Goal: Information Seeking & Learning: Learn about a topic

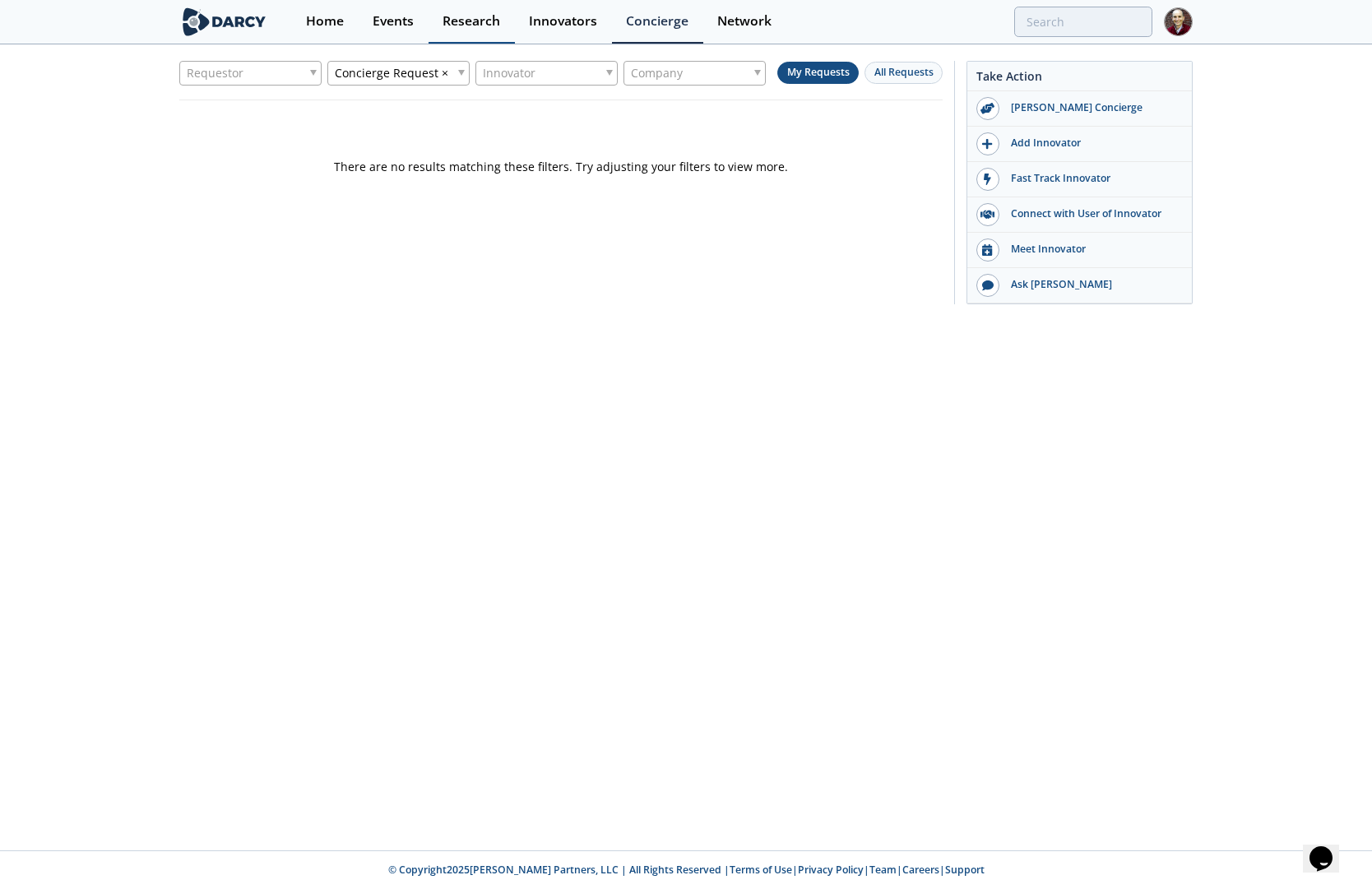
click at [472, 15] on div "Research" at bounding box center [471, 21] width 58 height 13
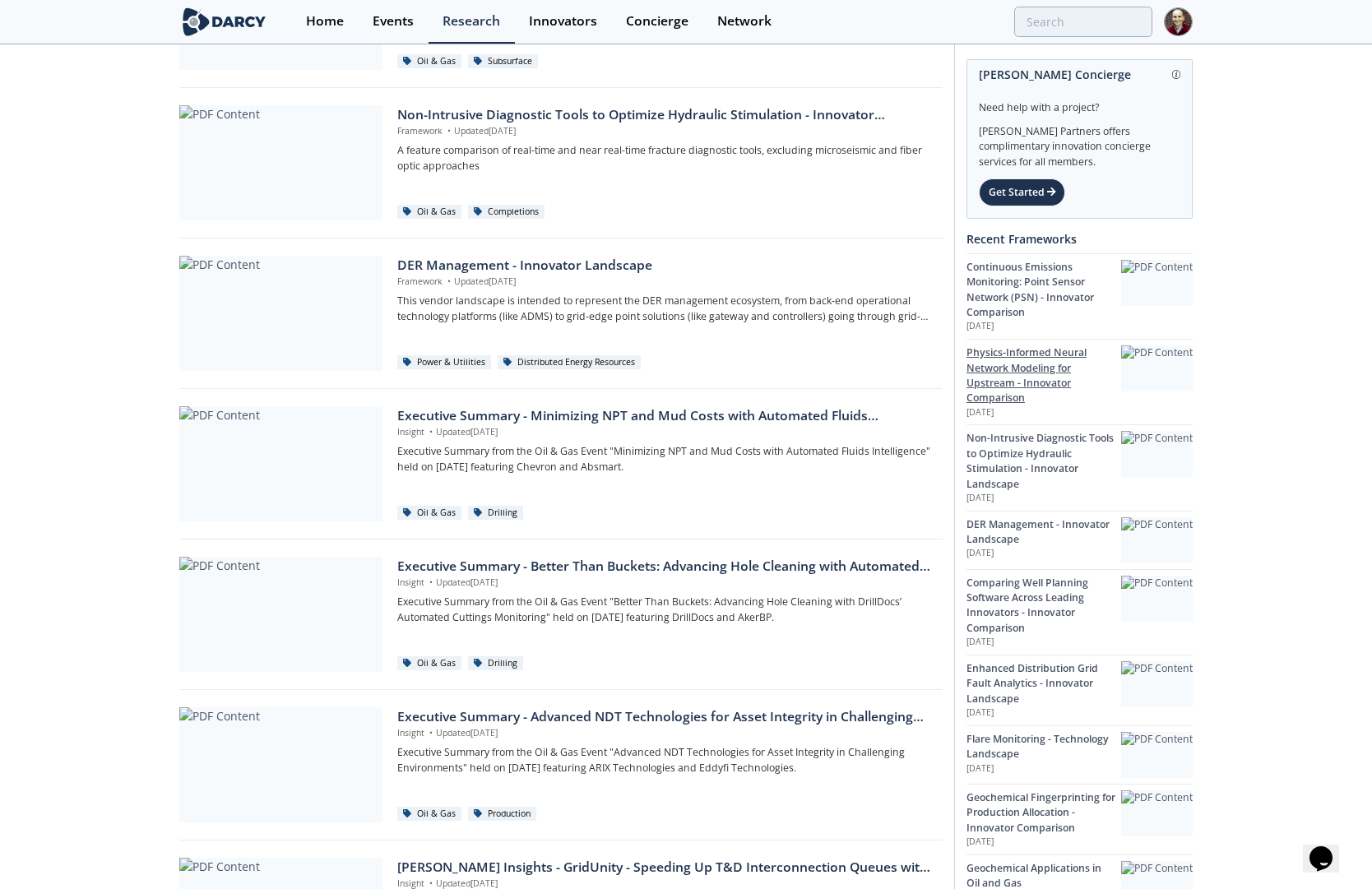
scroll to position [438, 0]
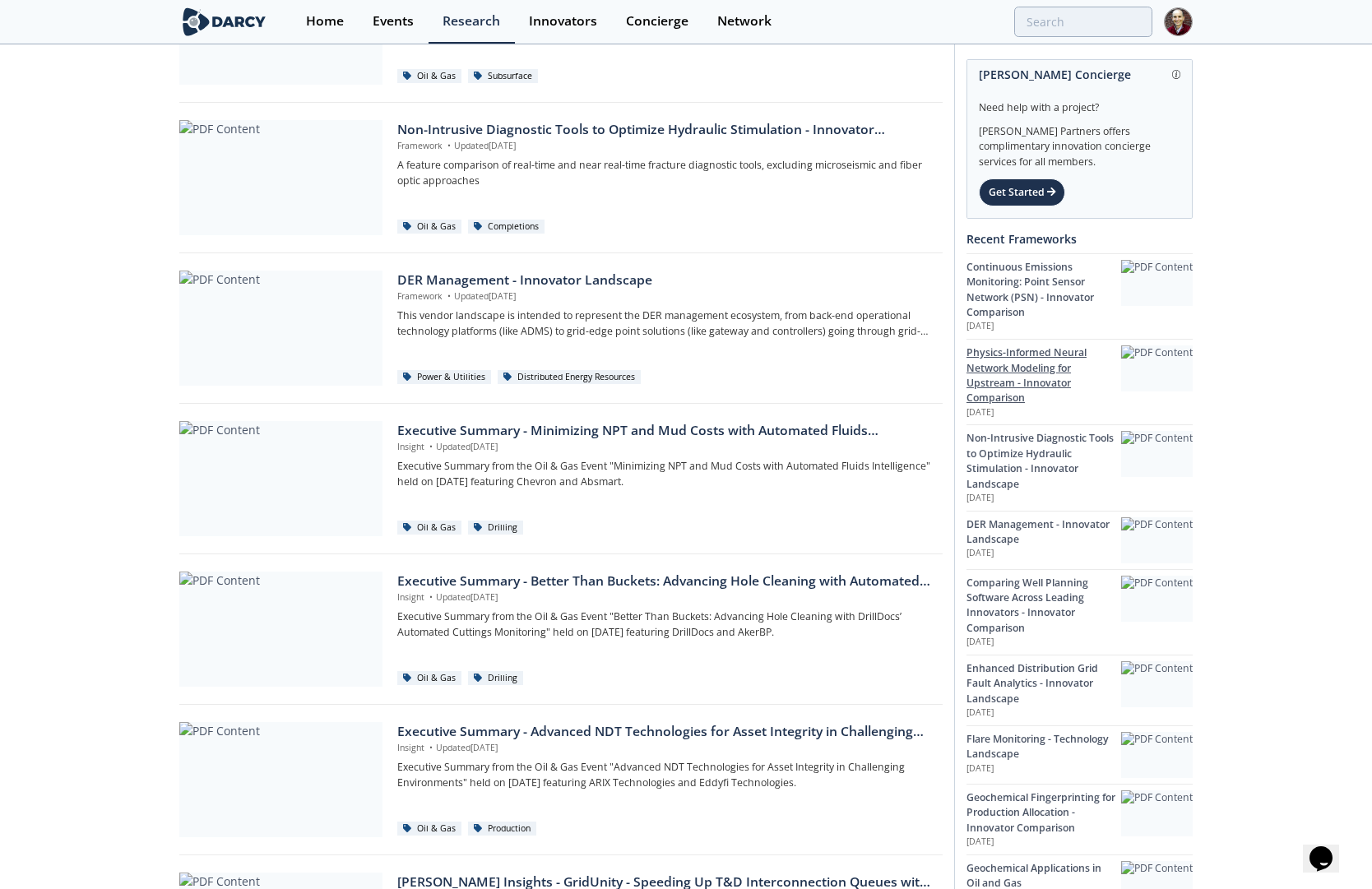
click at [1026, 387] on div "Physics-Informed Neural Network Modeling for Upstream - Innovator Comparison" at bounding box center [1043, 375] width 154 height 61
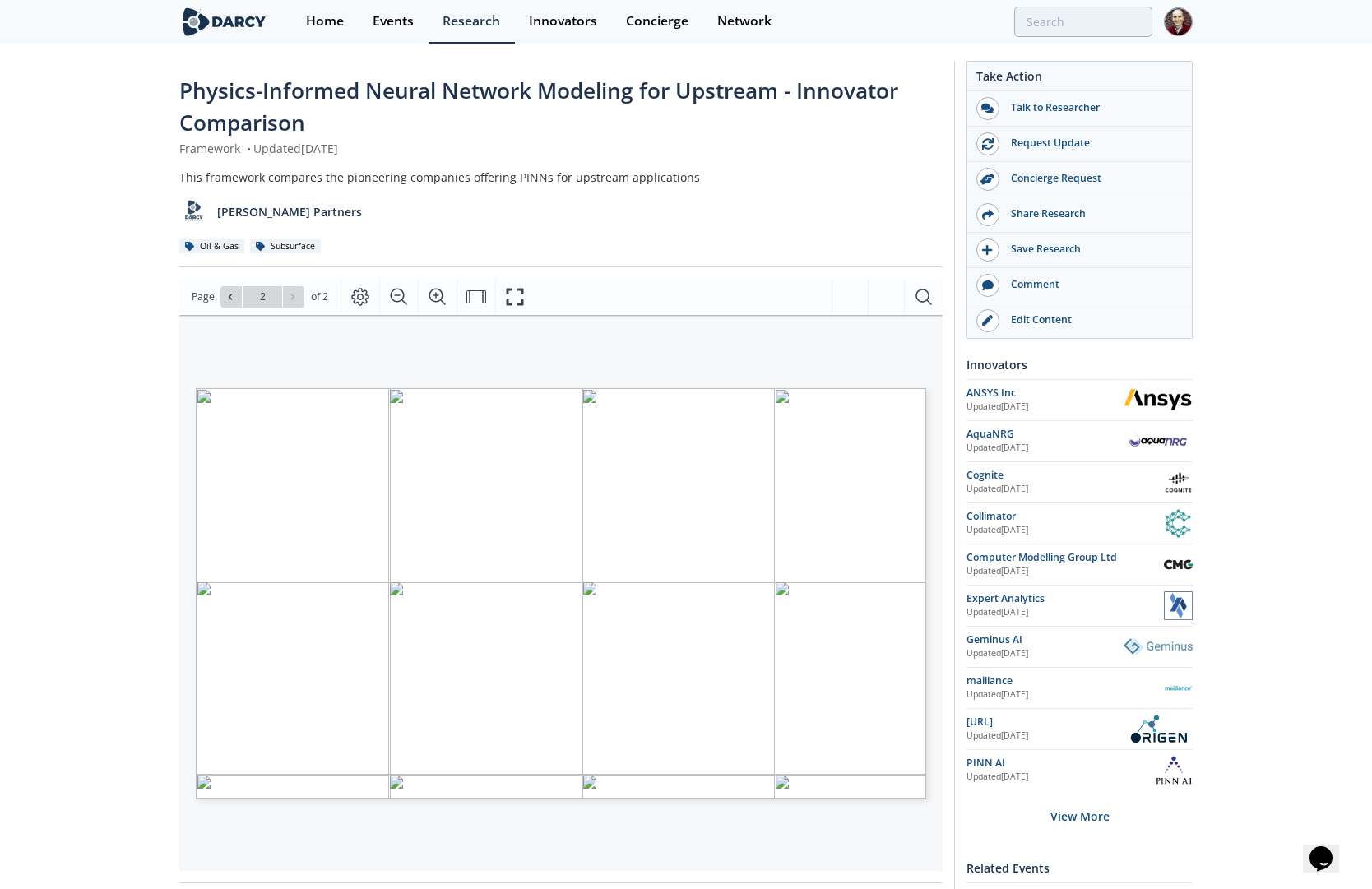
type input "1"
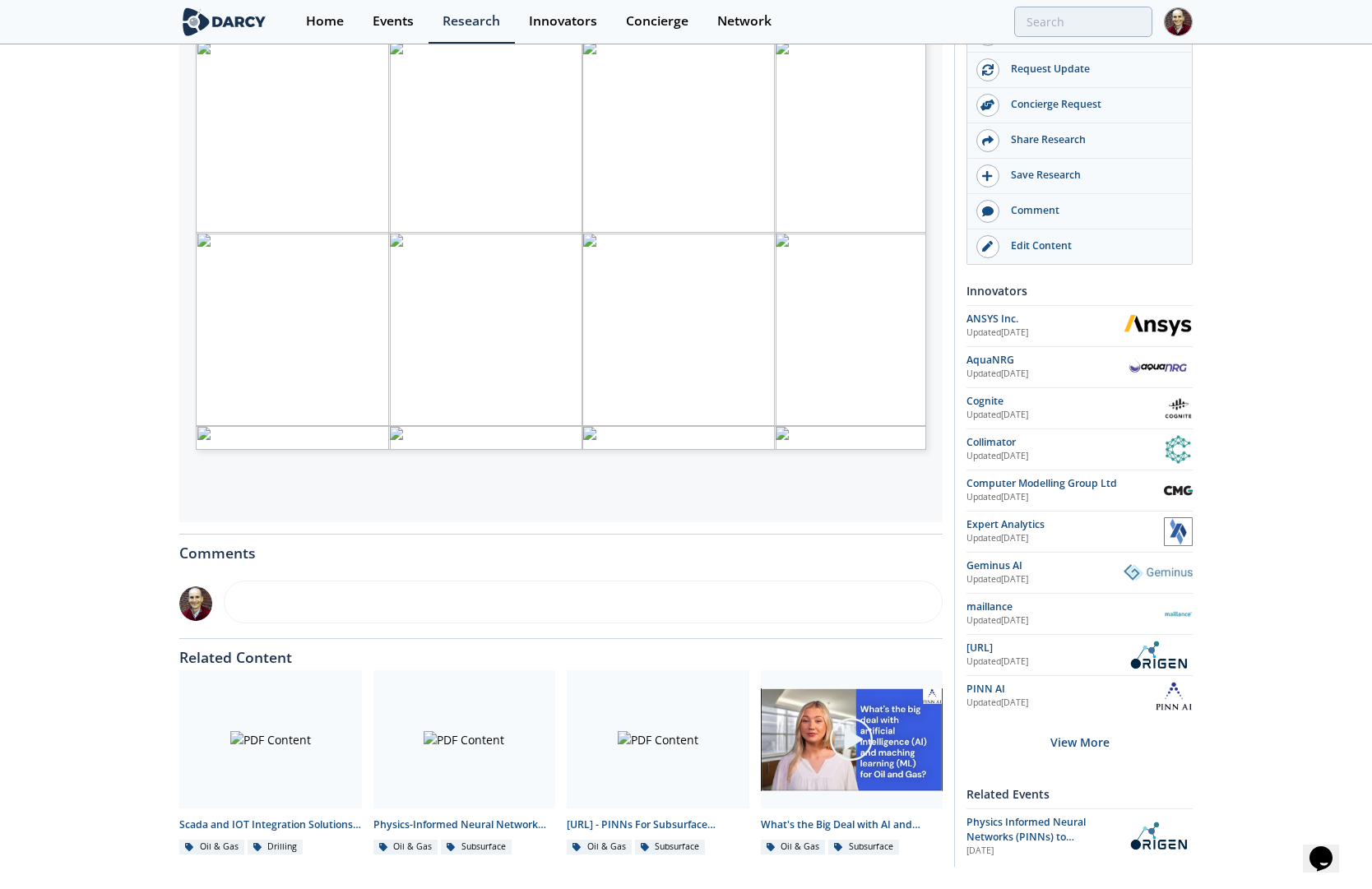
scroll to position [348, 0]
click at [1035, 838] on span "Physics Informed Neural Networks (PINNs) to Accelerate Subsurface Scenario Anal…" at bounding box center [1026, 845] width 119 height 60
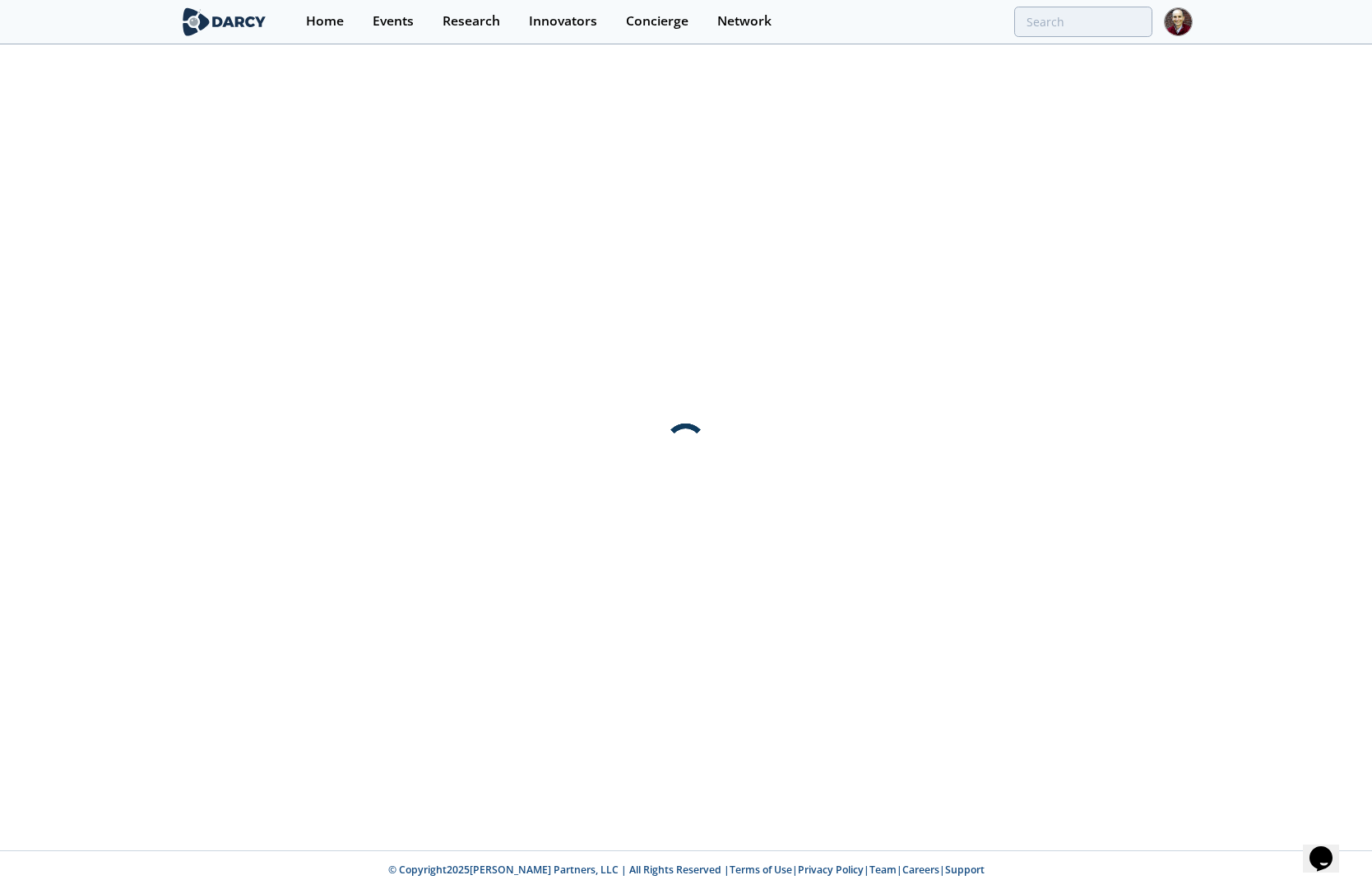
scroll to position [0, 0]
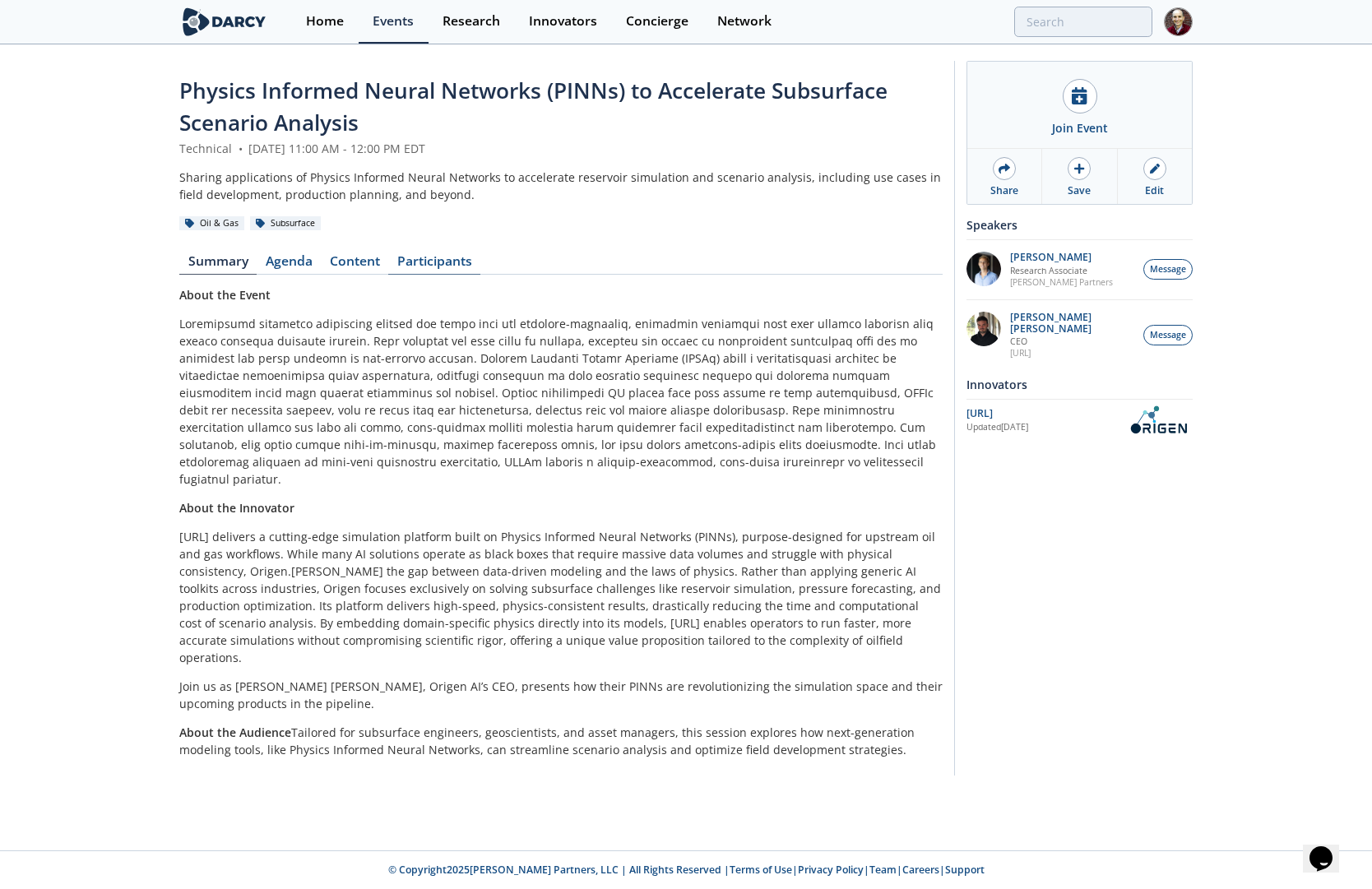
click at [415, 261] on link "Participants" at bounding box center [434, 264] width 92 height 20
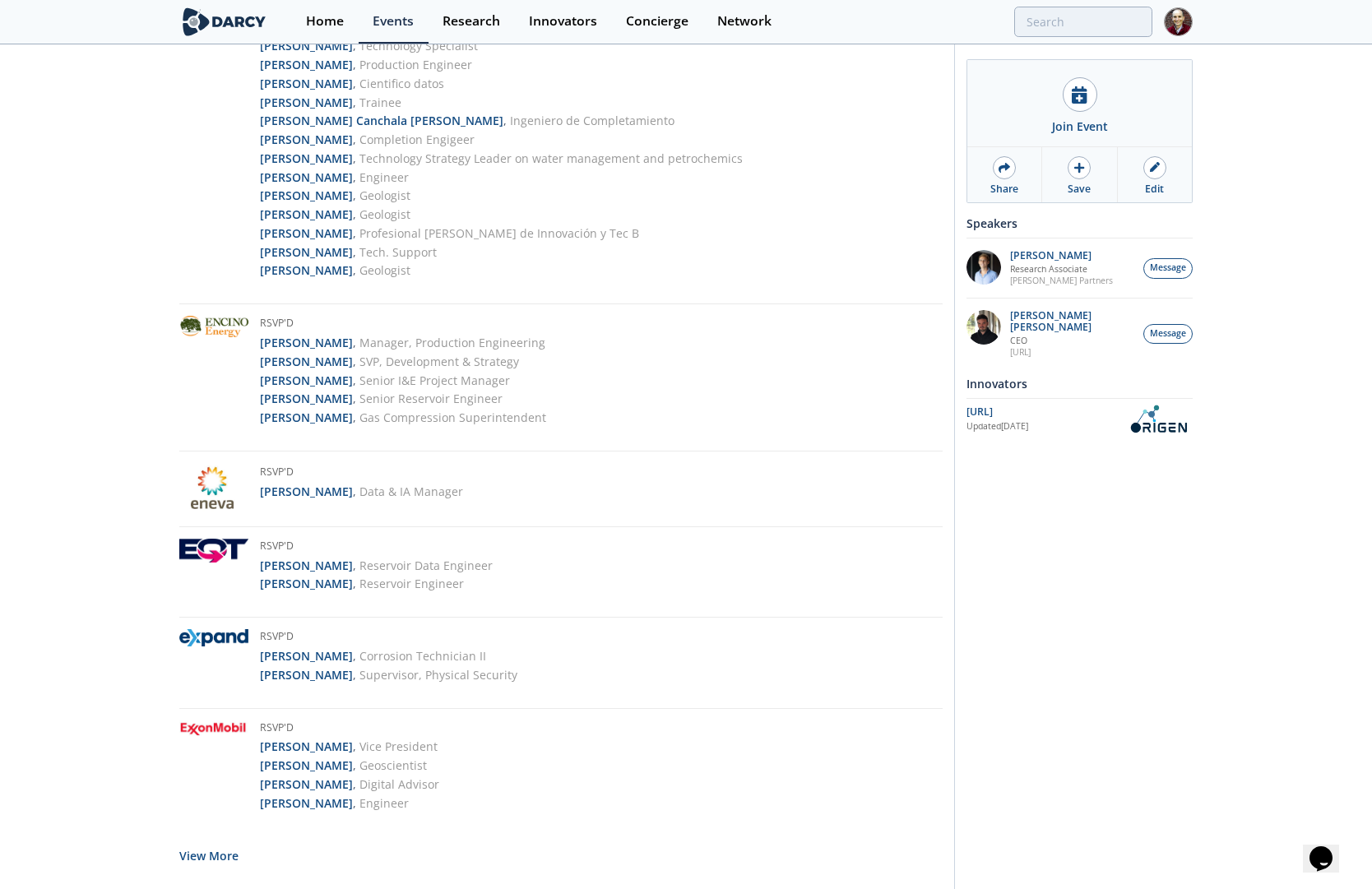
scroll to position [2813, 0]
click at [223, 837] on button "View More" at bounding box center [209, 857] width 60 height 41
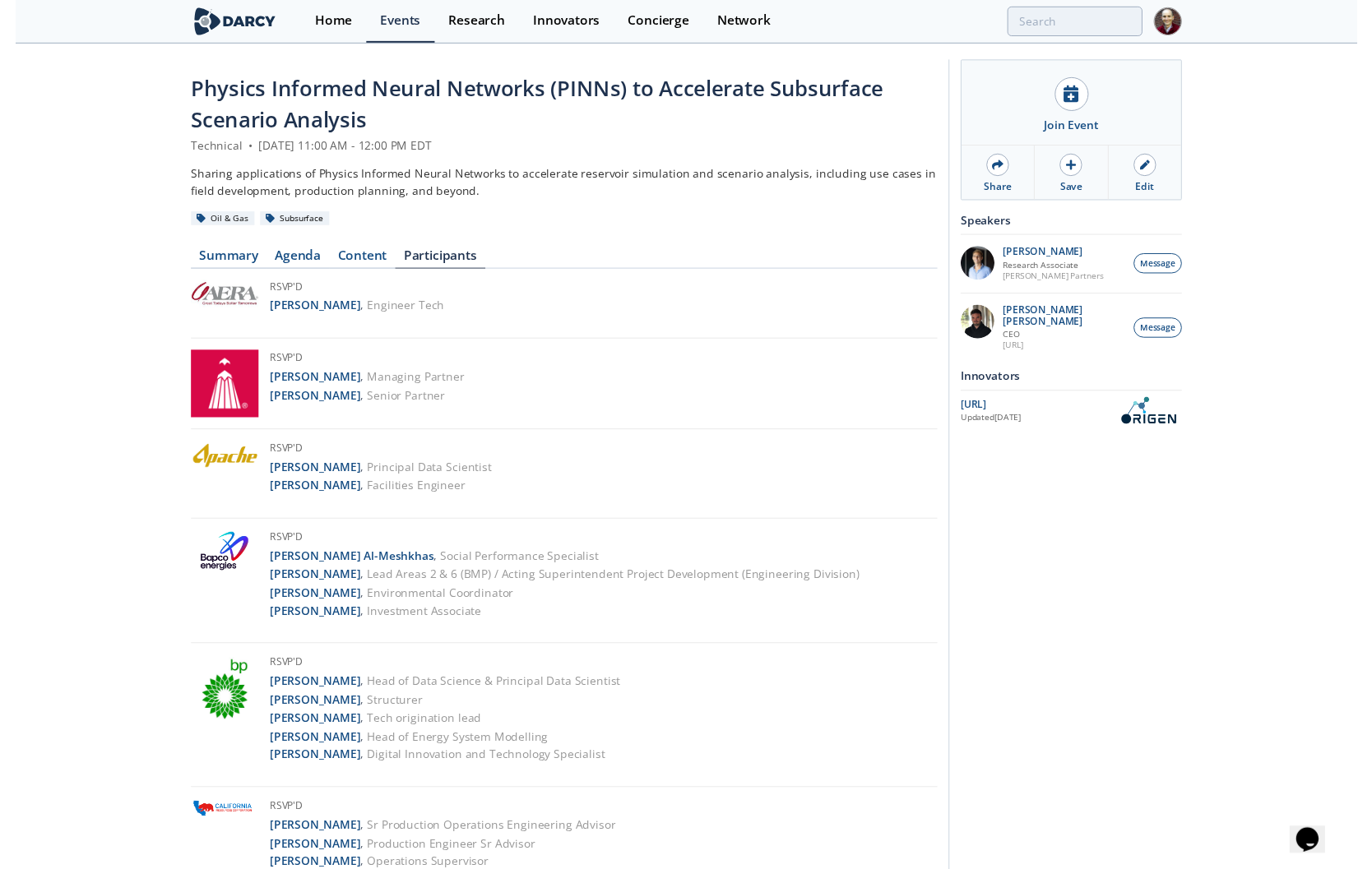
scroll to position [0, 0]
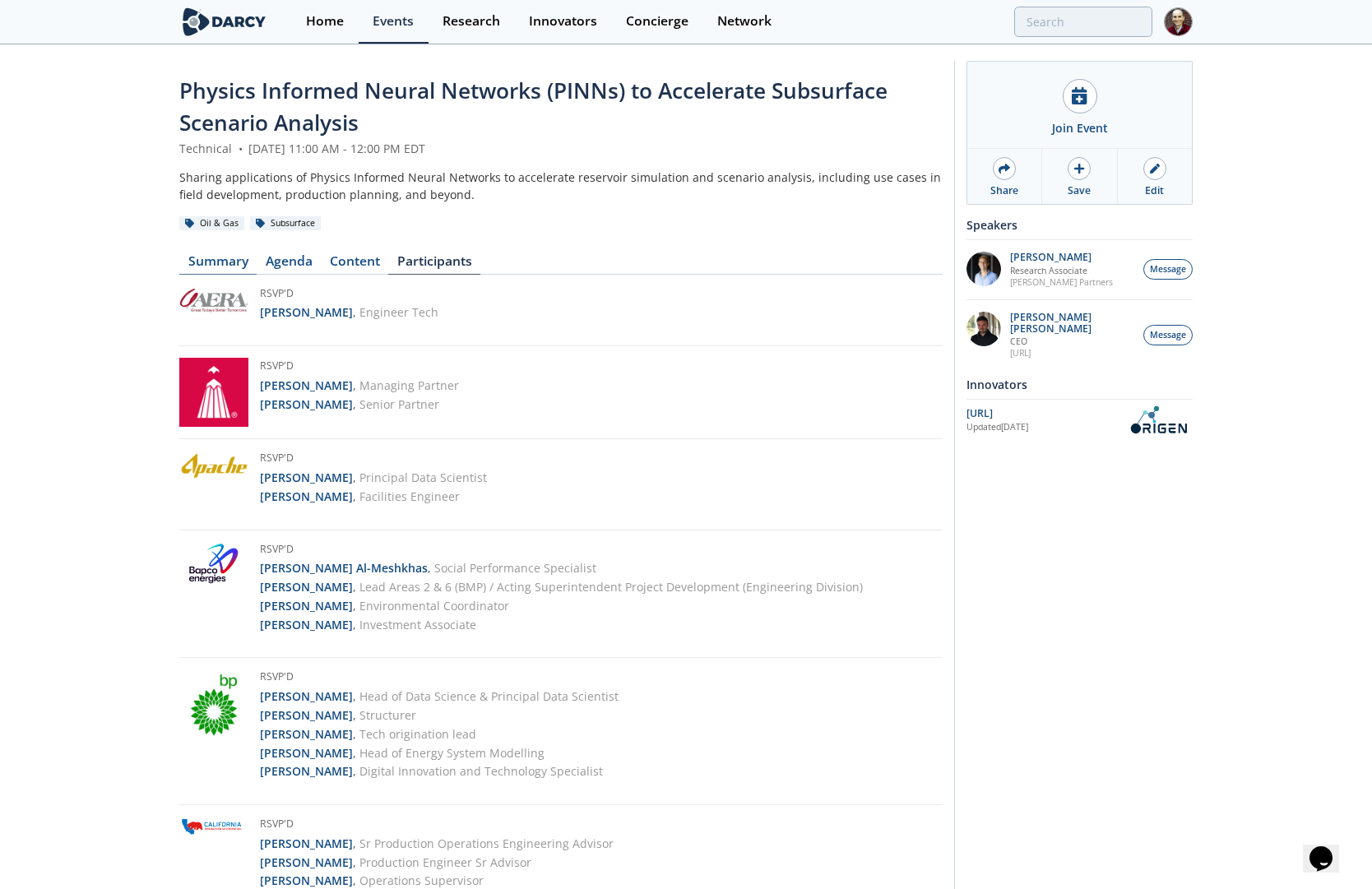
click at [226, 255] on link "Summary" at bounding box center [218, 264] width 78 height 20
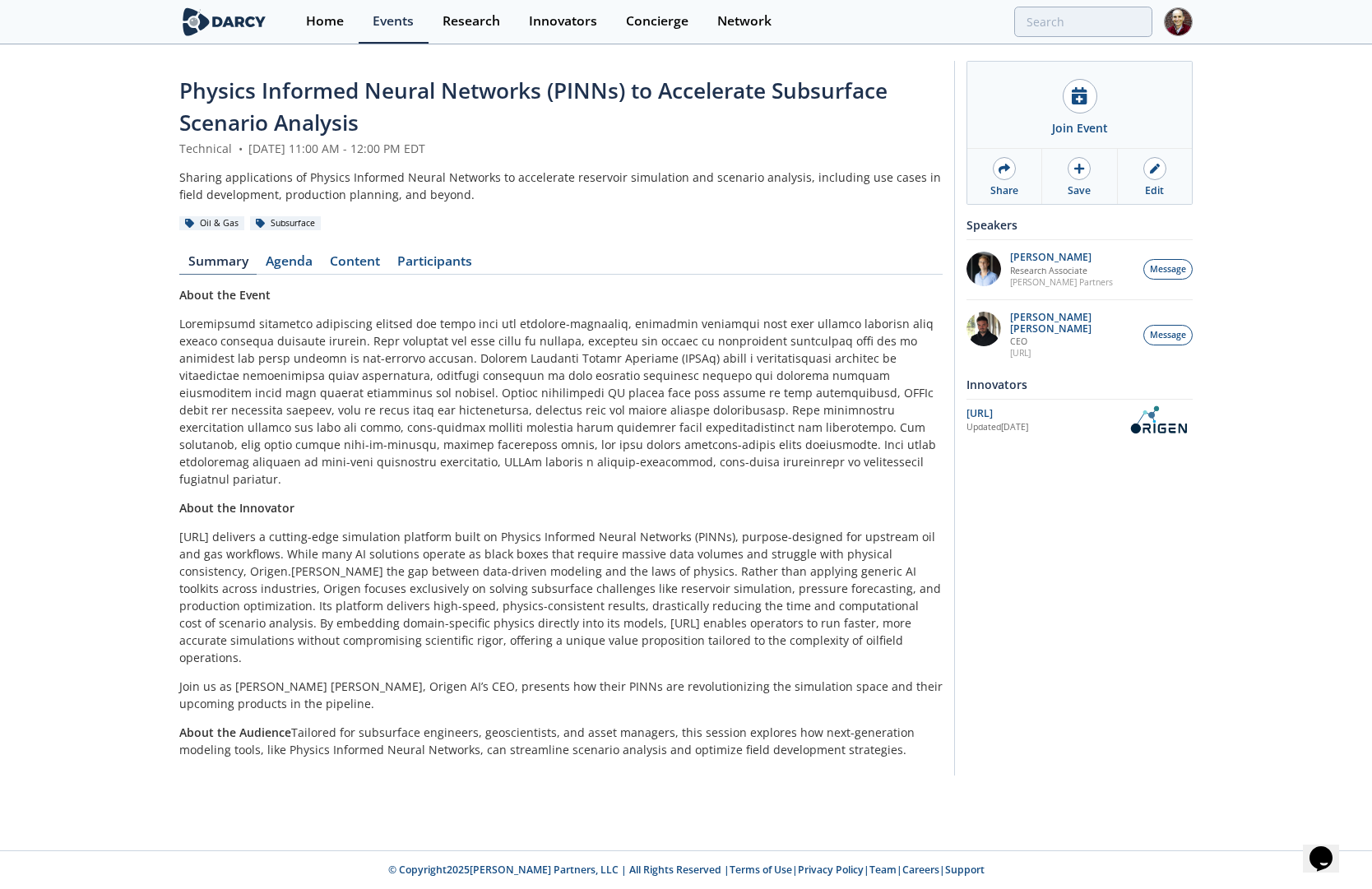
click at [226, 255] on link "Summary" at bounding box center [218, 264] width 78 height 20
click at [302, 265] on link "Agenda" at bounding box center [288, 264] width 64 height 20
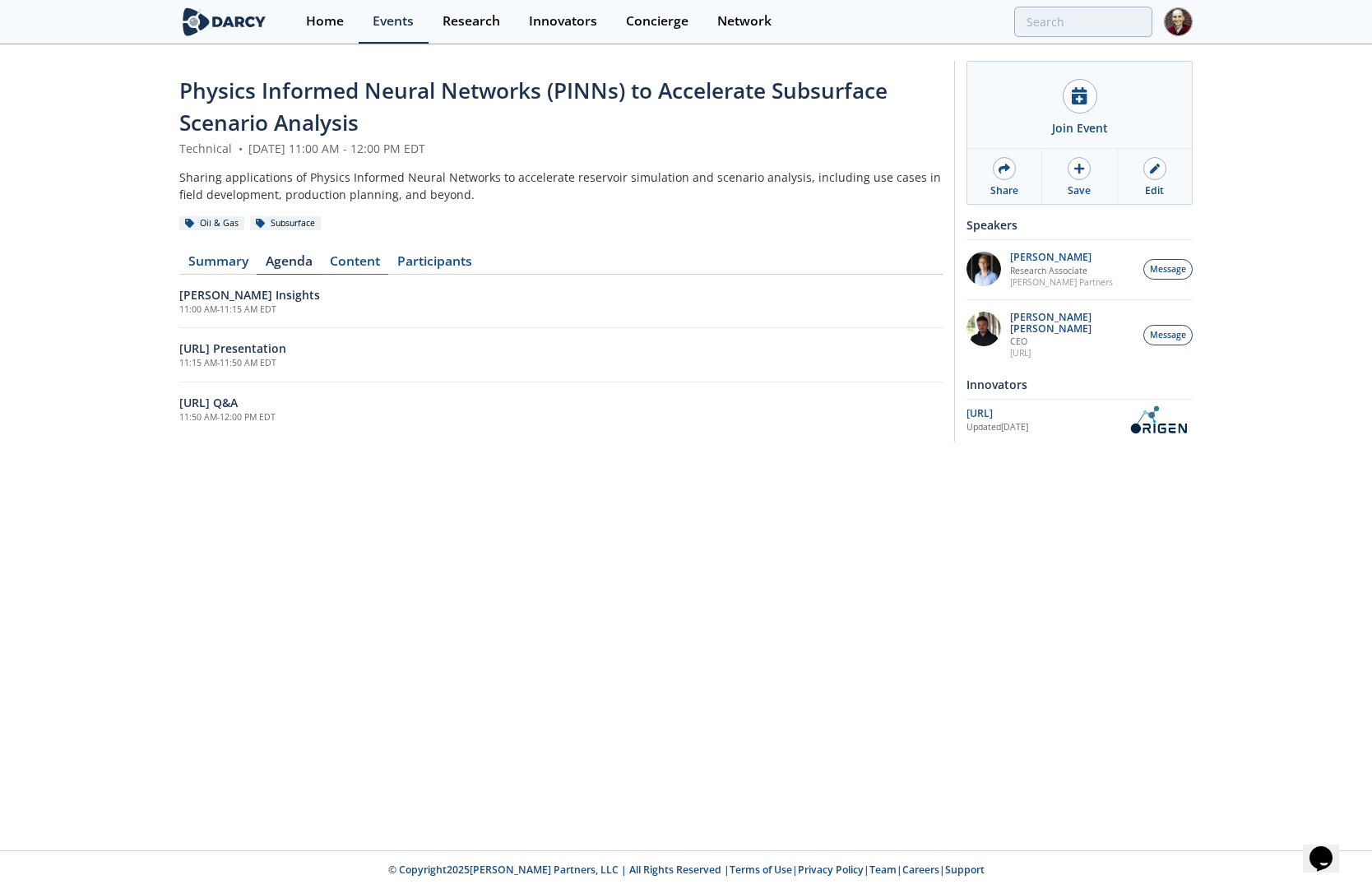
click at [352, 264] on link "Content" at bounding box center [355, 264] width 67 height 20
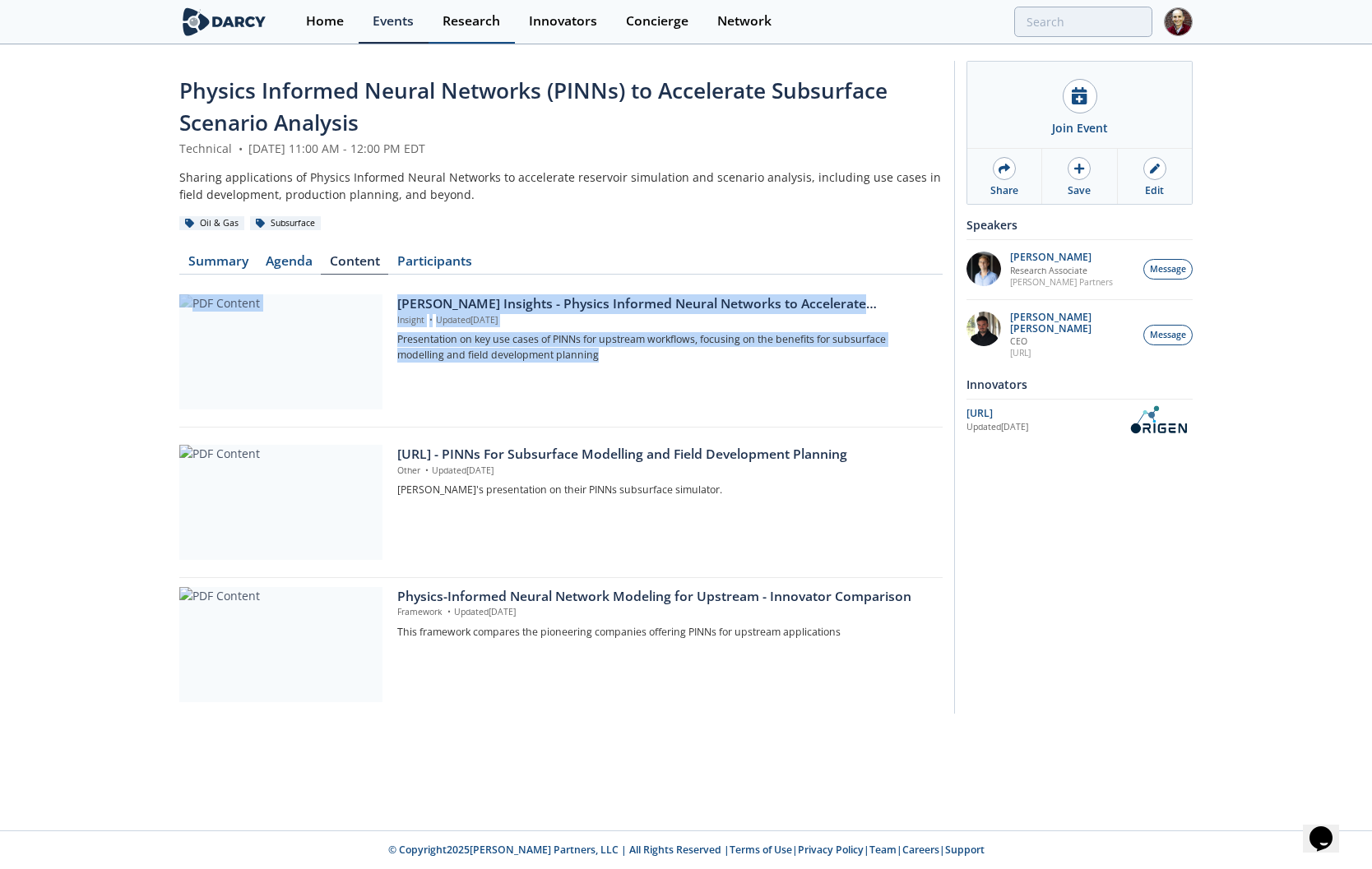
click at [482, 28] on div "Research" at bounding box center [471, 21] width 58 height 13
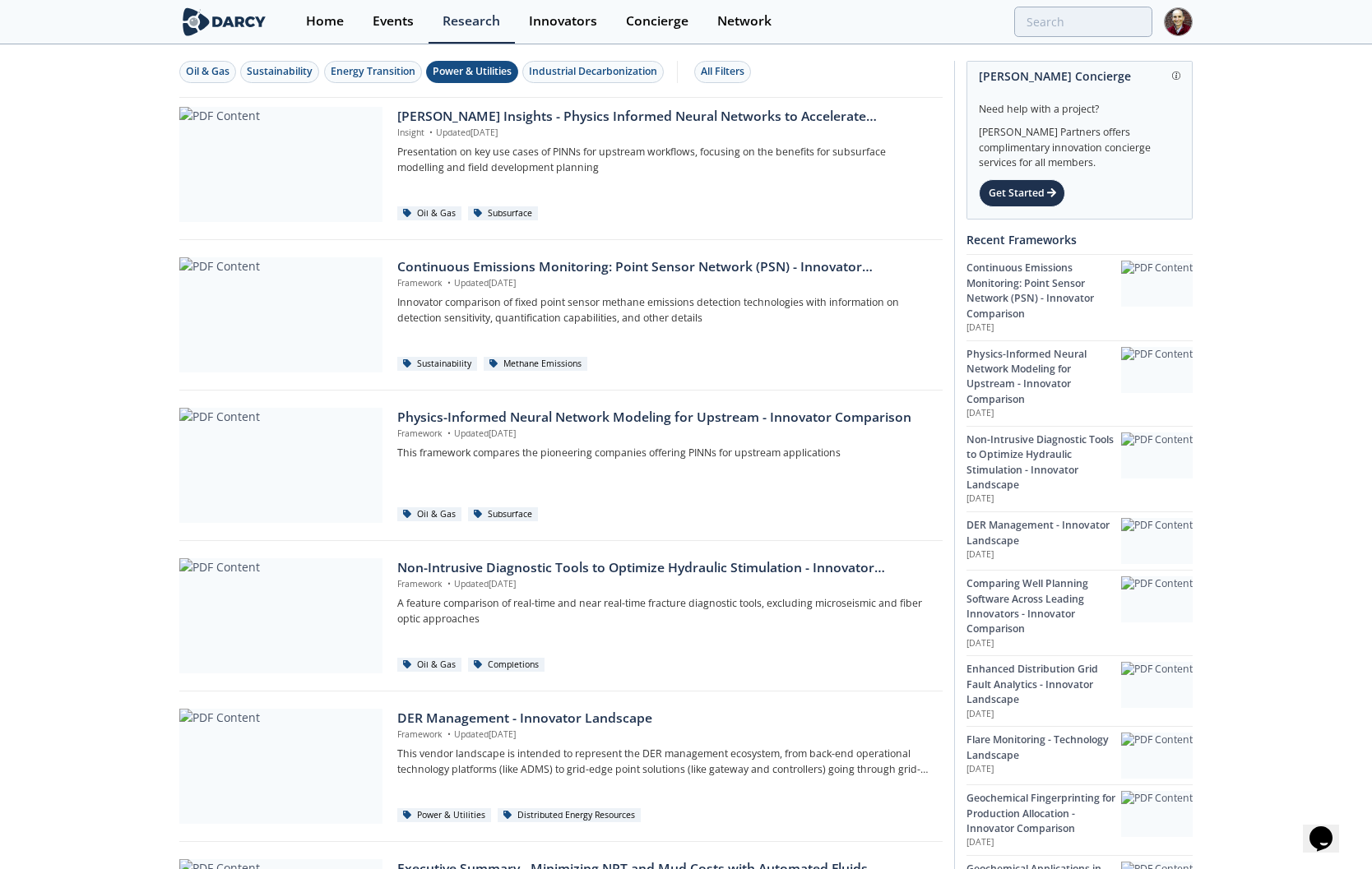
click at [488, 72] on div "Power & Utilities" at bounding box center [471, 71] width 79 height 15
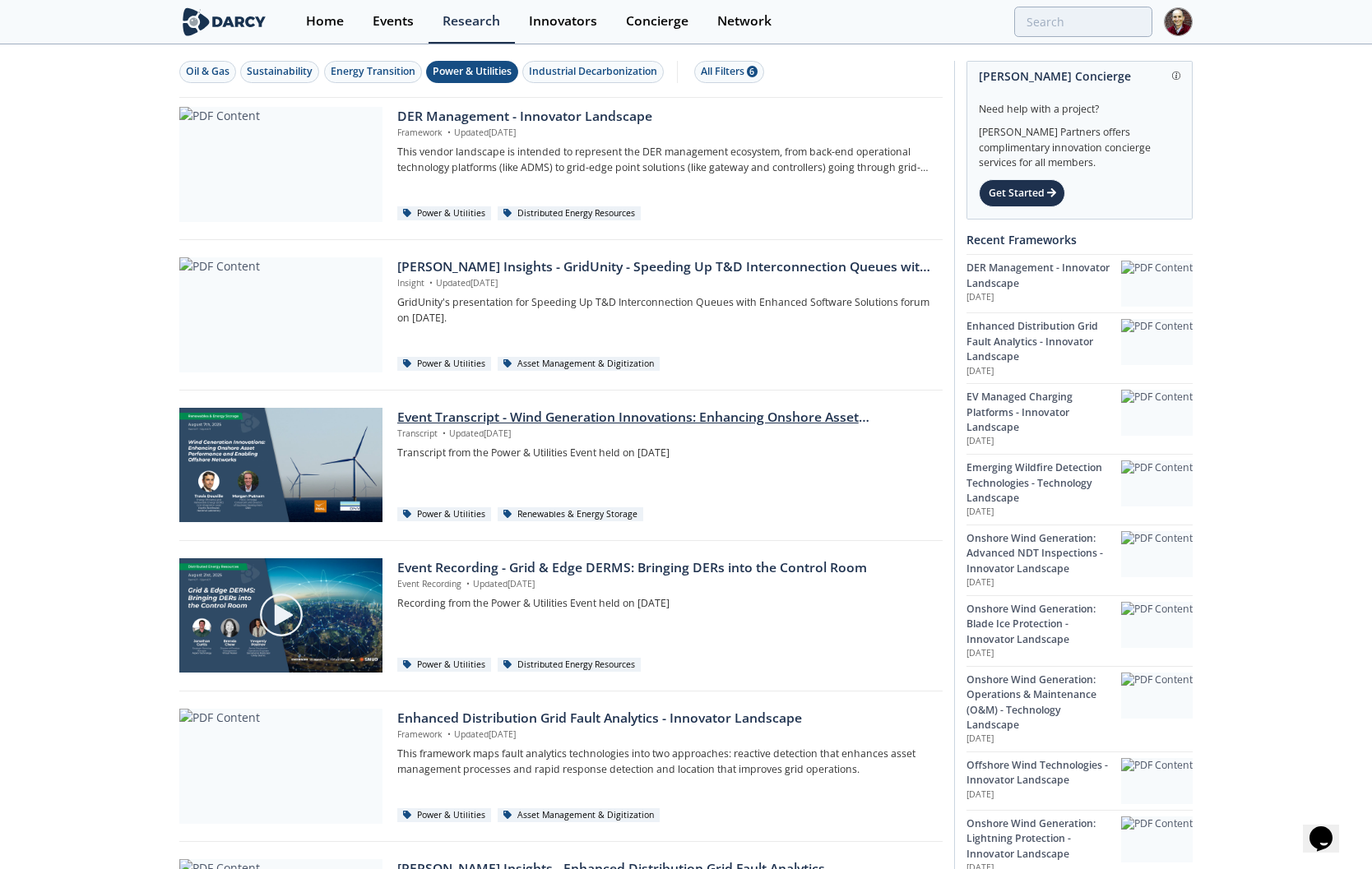
click at [627, 417] on div "Event Transcript - Wind Generation Innovations: Enhancing Onshore Asset Perform…" at bounding box center [664, 418] width 534 height 20
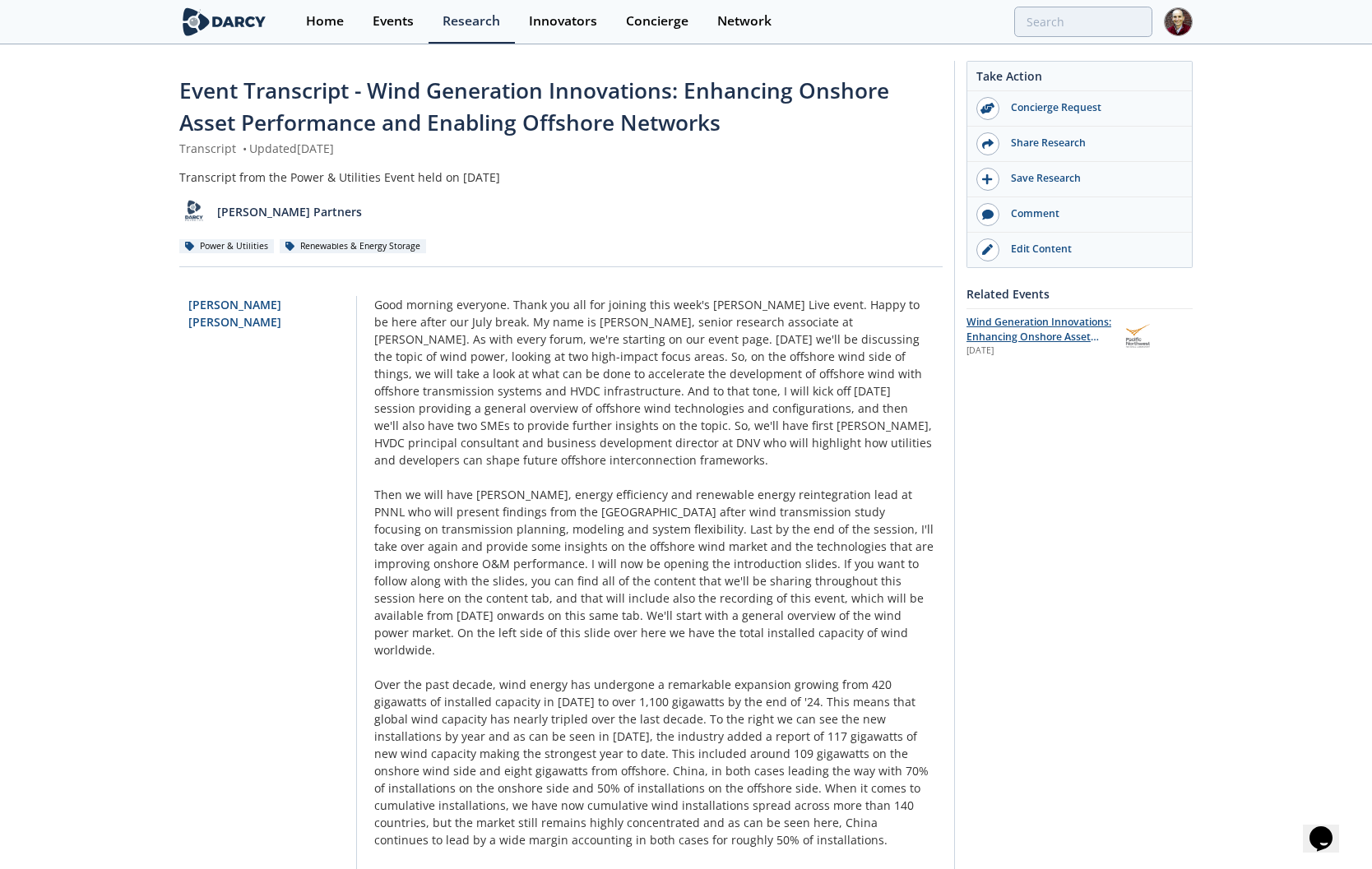
click at [1035, 329] on span "Wind Generation Innovations: Enhancing Onshore Asset Performance and Enabling O…" at bounding box center [1039, 344] width 145 height 60
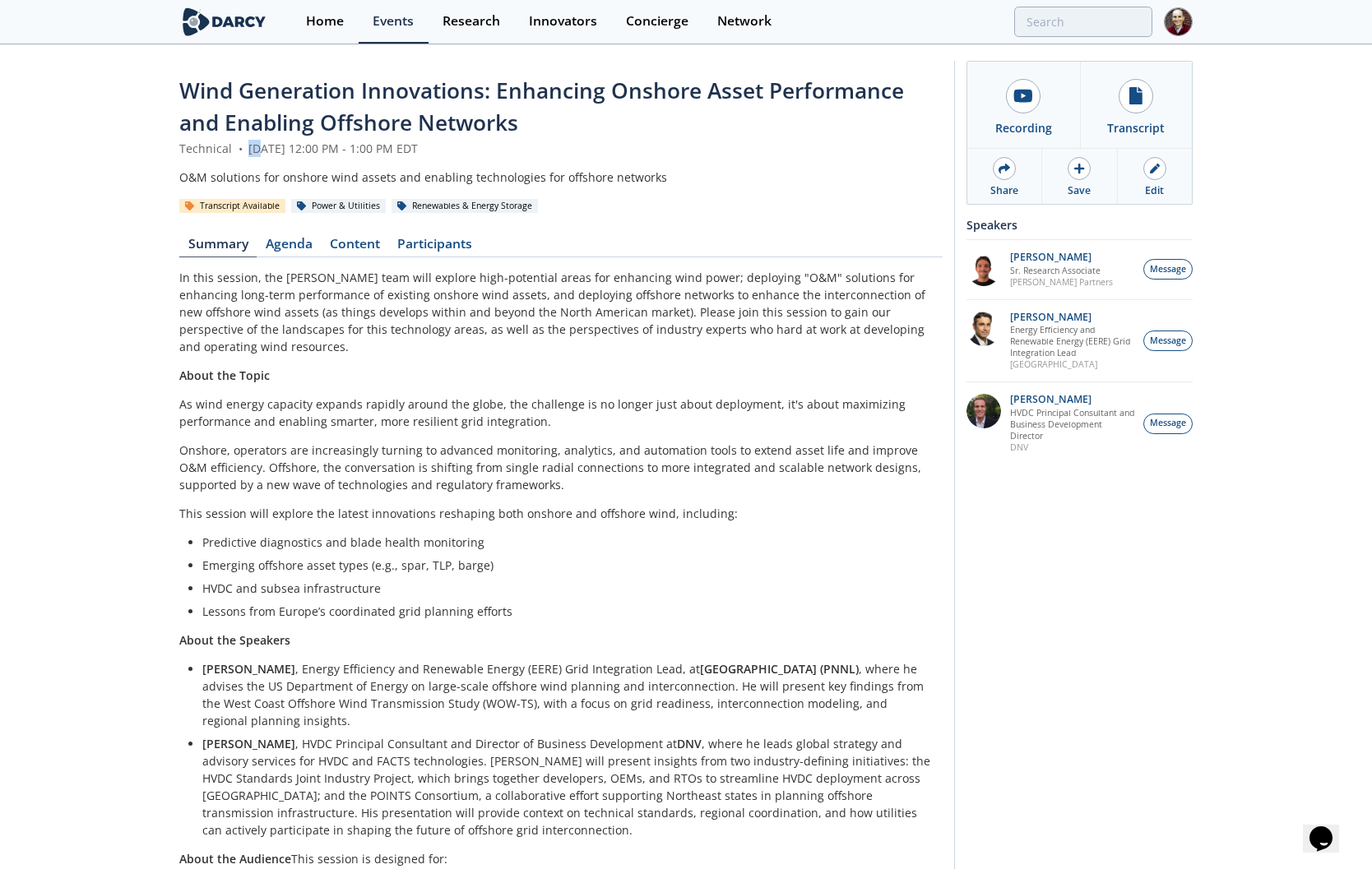
drag, startPoint x: 1327, startPoint y: 412, endPoint x: 260, endPoint y: 151, distance: 1098.5
click at [259, 150] on div "Technical • [DATE] 12:00 PM - 1:00 PM EDT" at bounding box center [561, 148] width 763 height 17
drag, startPoint x: 683, startPoint y: 143, endPoint x: 454, endPoint y: 149, distance: 229.1
click at [454, 149] on div "Technical • [DATE] 12:00 PM - 1:00 PM EDT" at bounding box center [561, 148] width 763 height 17
click at [344, 144] on div "Technical • [DATE] 12:00 PM - 1:00 PM EDT" at bounding box center [561, 148] width 763 height 17
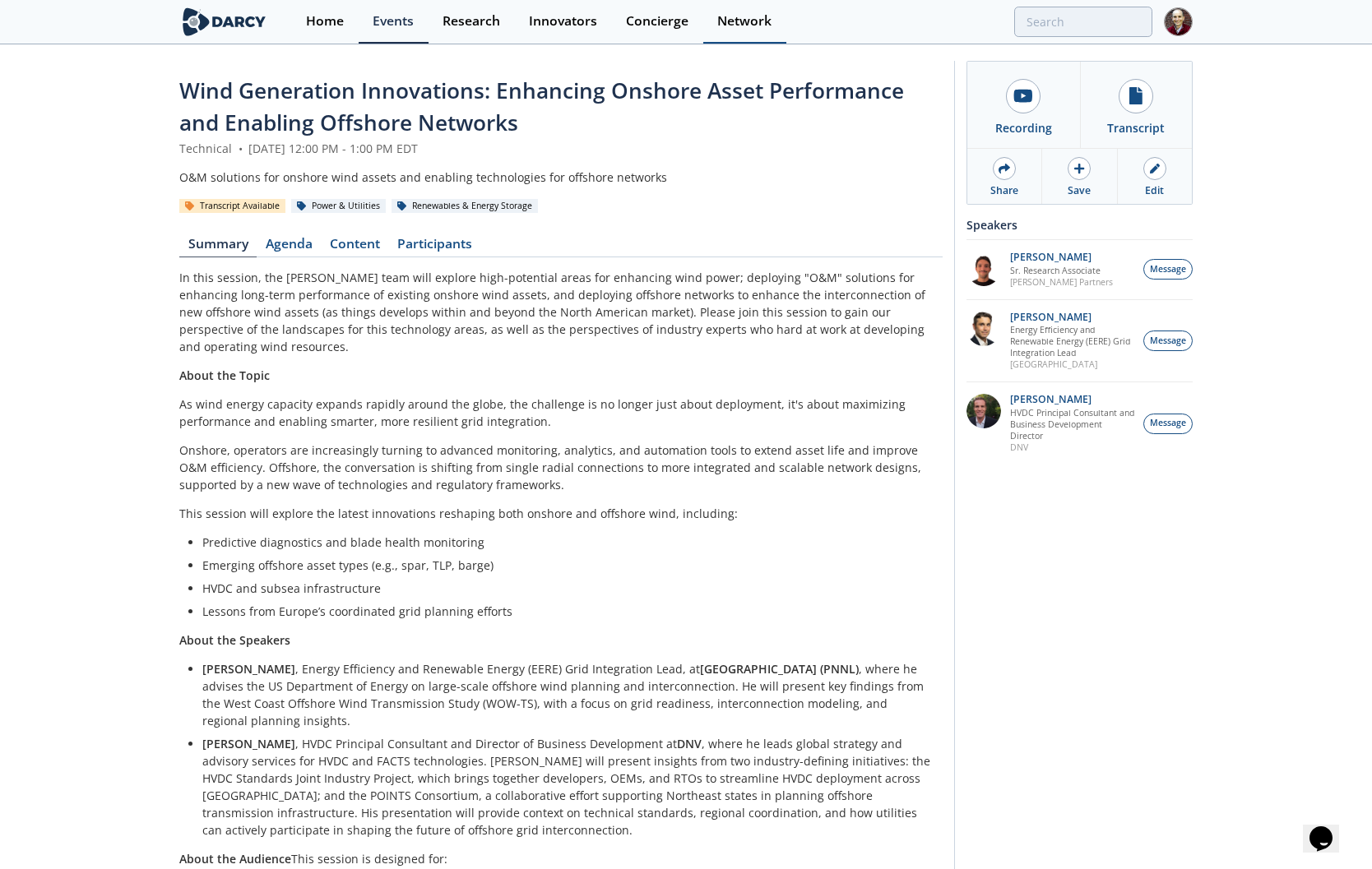
click at [427, 237] on link "Participants" at bounding box center [434, 247] width 92 height 20
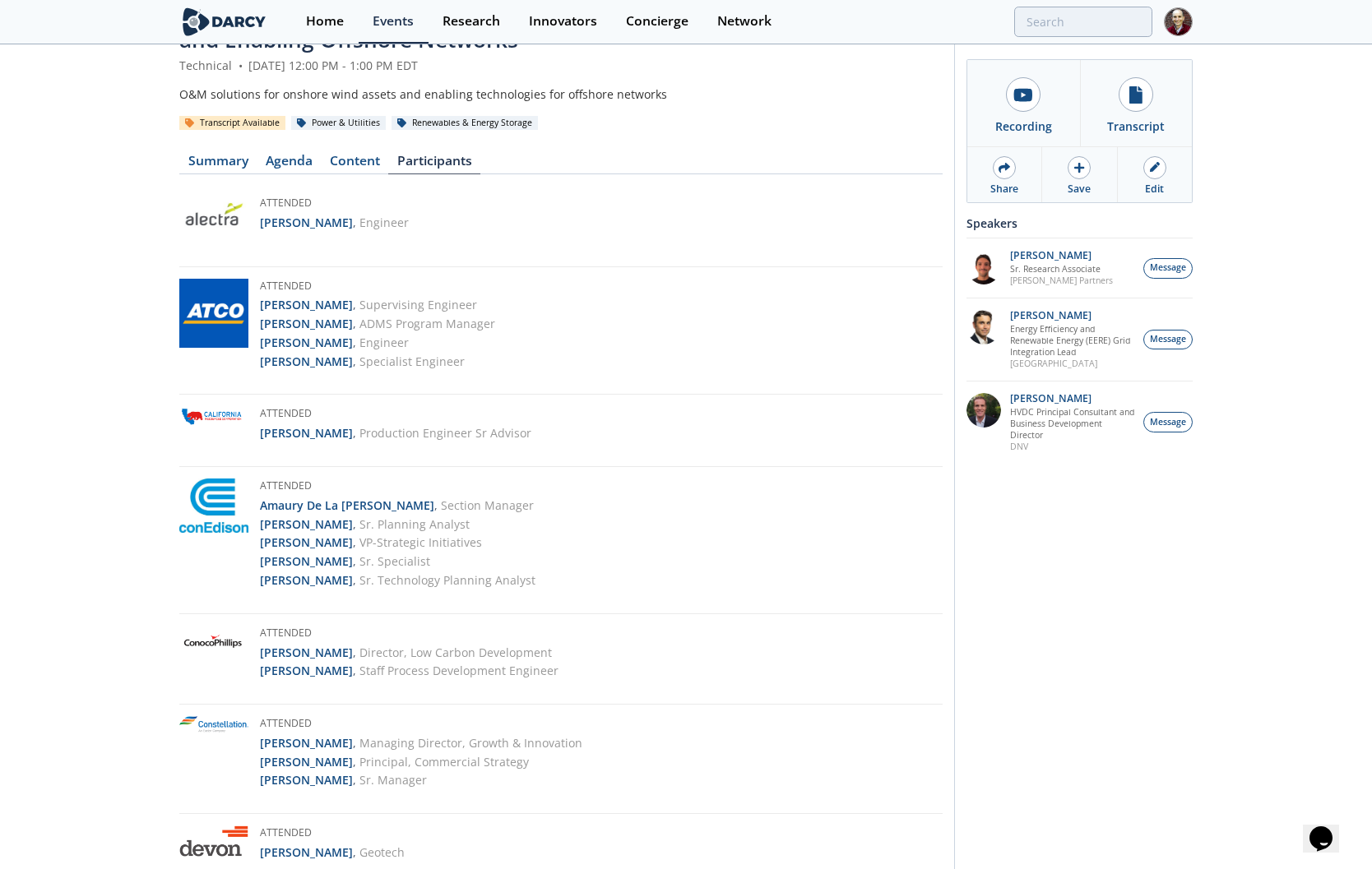
scroll to position [91, 0]
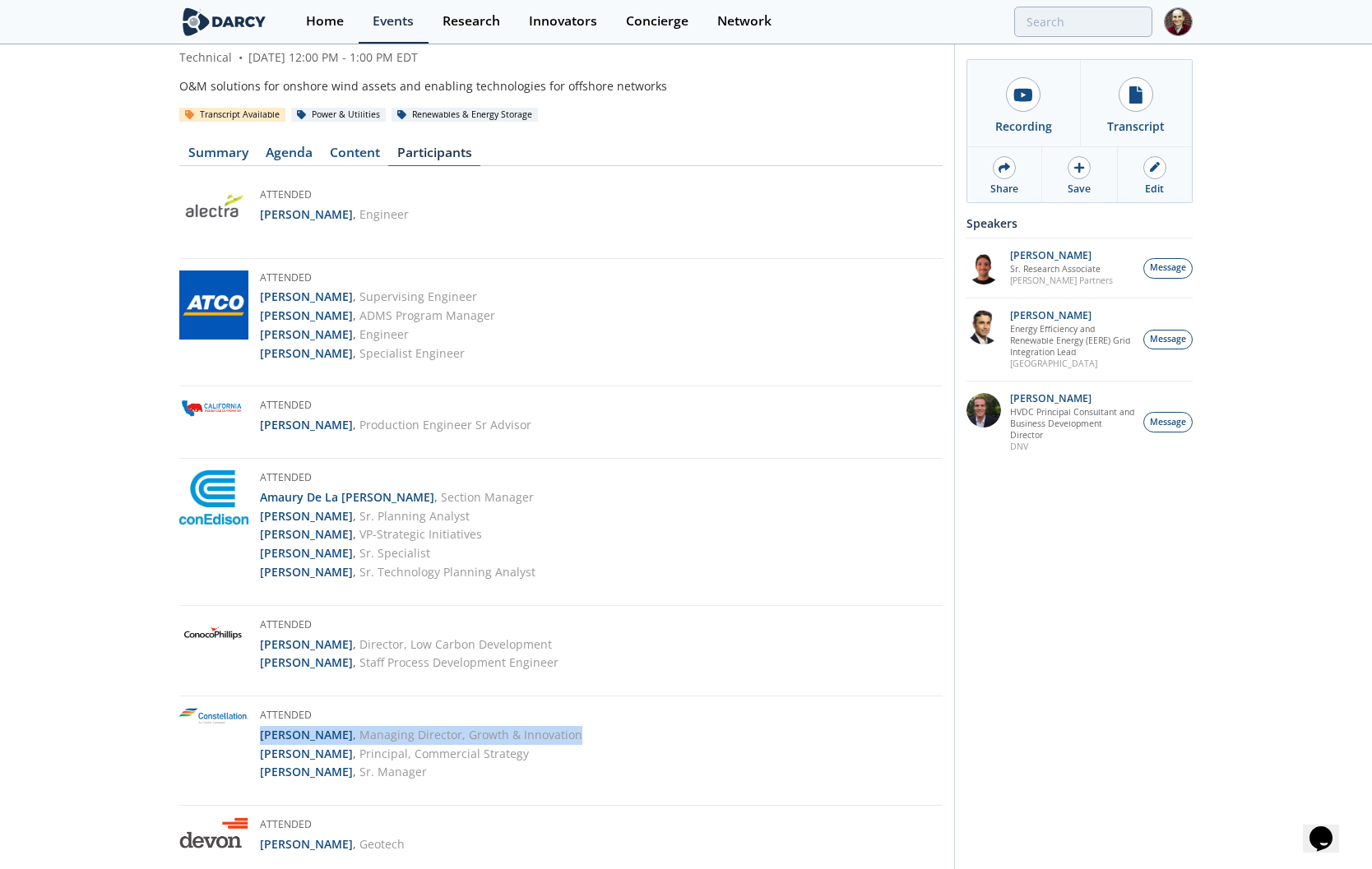
drag, startPoint x: 509, startPoint y: 546, endPoint x: 343, endPoint y: 714, distance: 236.2
click at [337, 714] on div "Attended [PERSON_NAME] , Managing Director, Growth & Innovation [PERSON_NAME] ,…" at bounding box center [561, 757] width 763 height 98
click at [362, 152] on link "Content" at bounding box center [355, 156] width 67 height 20
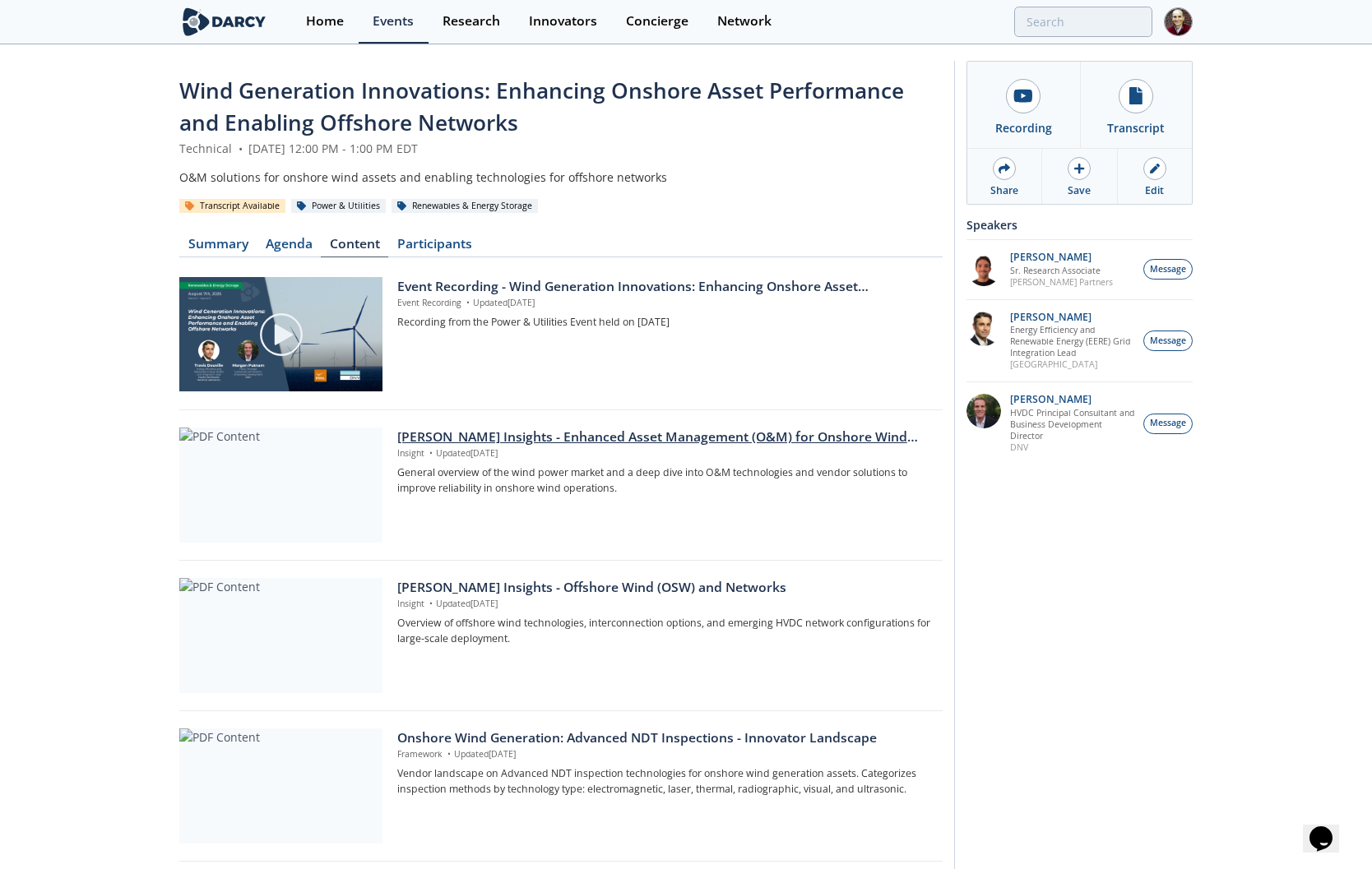
click at [539, 435] on div "[PERSON_NAME] Insights - Enhanced Asset Management (O&M) for Onshore Wind Farms" at bounding box center [664, 438] width 534 height 20
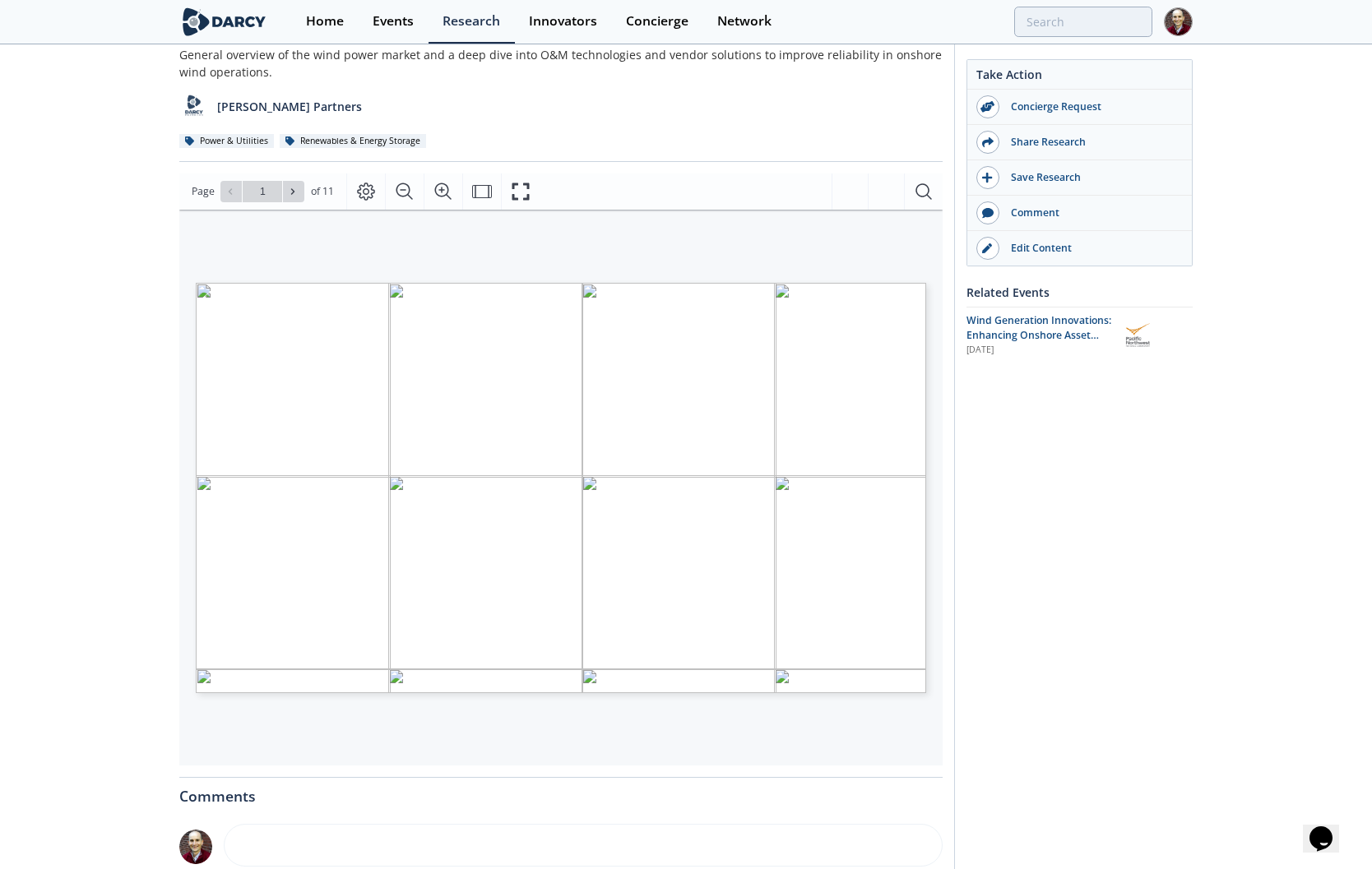
scroll to position [124, 0]
click at [412, 254] on div "WIND POWER INNOVATION ENHANCED ASSET MANAGEMENT (O&M) FOR ONSHORE WIND FARMS [P…" at bounding box center [552, 422] width 746 height 428
type input "2"
type input "3"
type input "4"
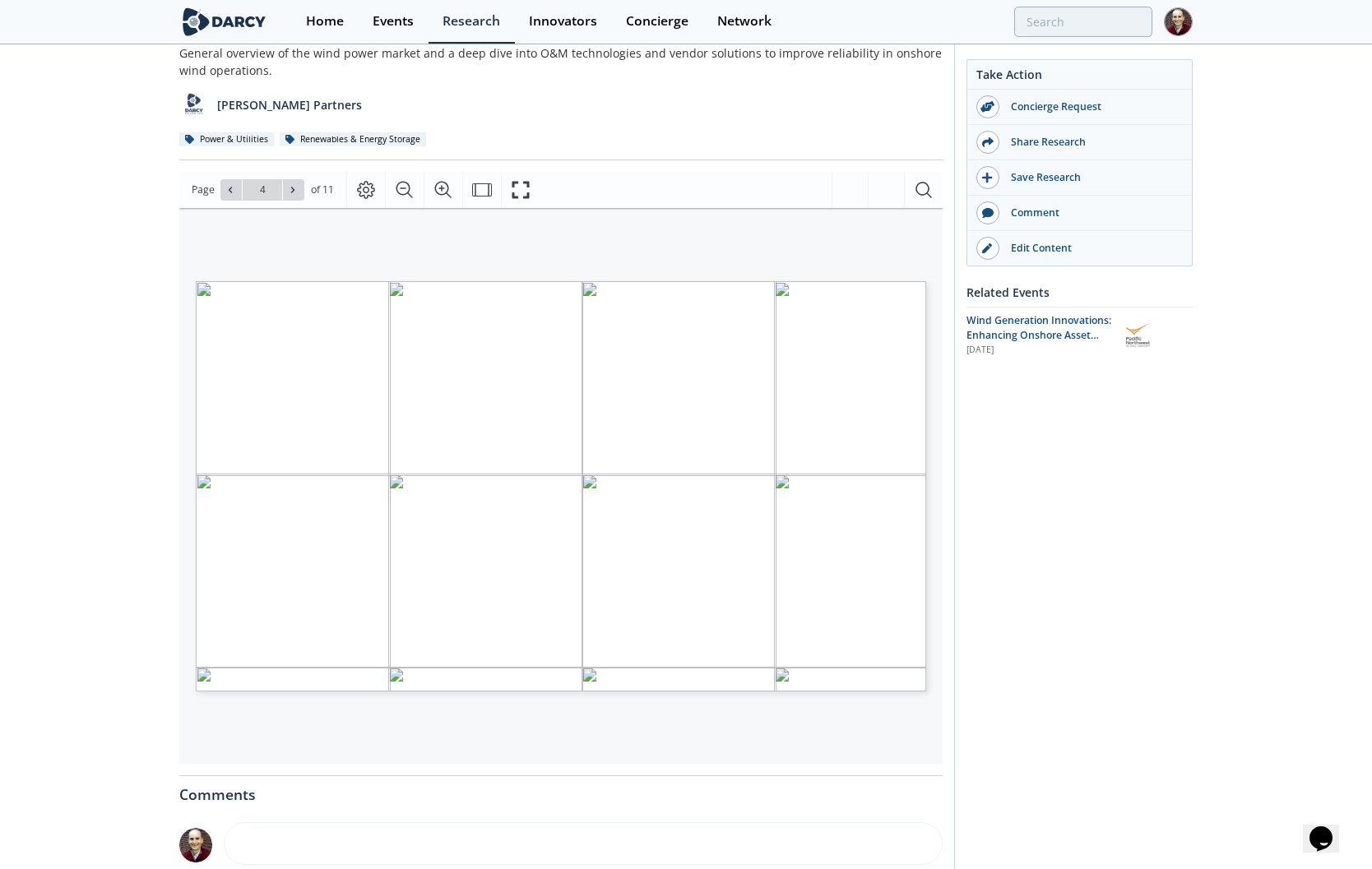
type input "5"
type input "6"
click at [570, 22] on div "Innovators" at bounding box center [563, 21] width 68 height 13
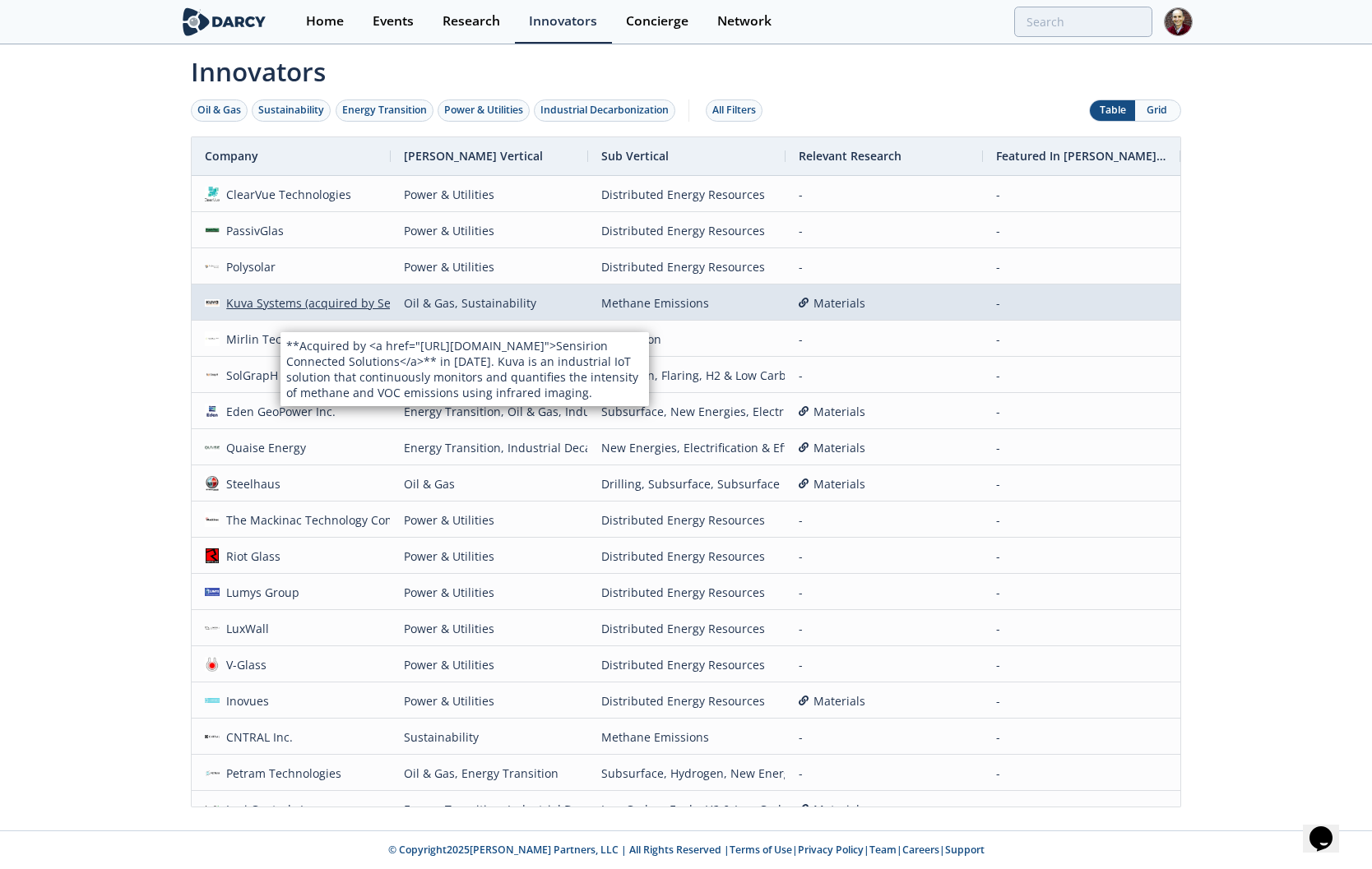
click at [281, 305] on div "Kuva Systems (acquired by Sensirion Connected Solutions)" at bounding box center [384, 303] width 330 height 35
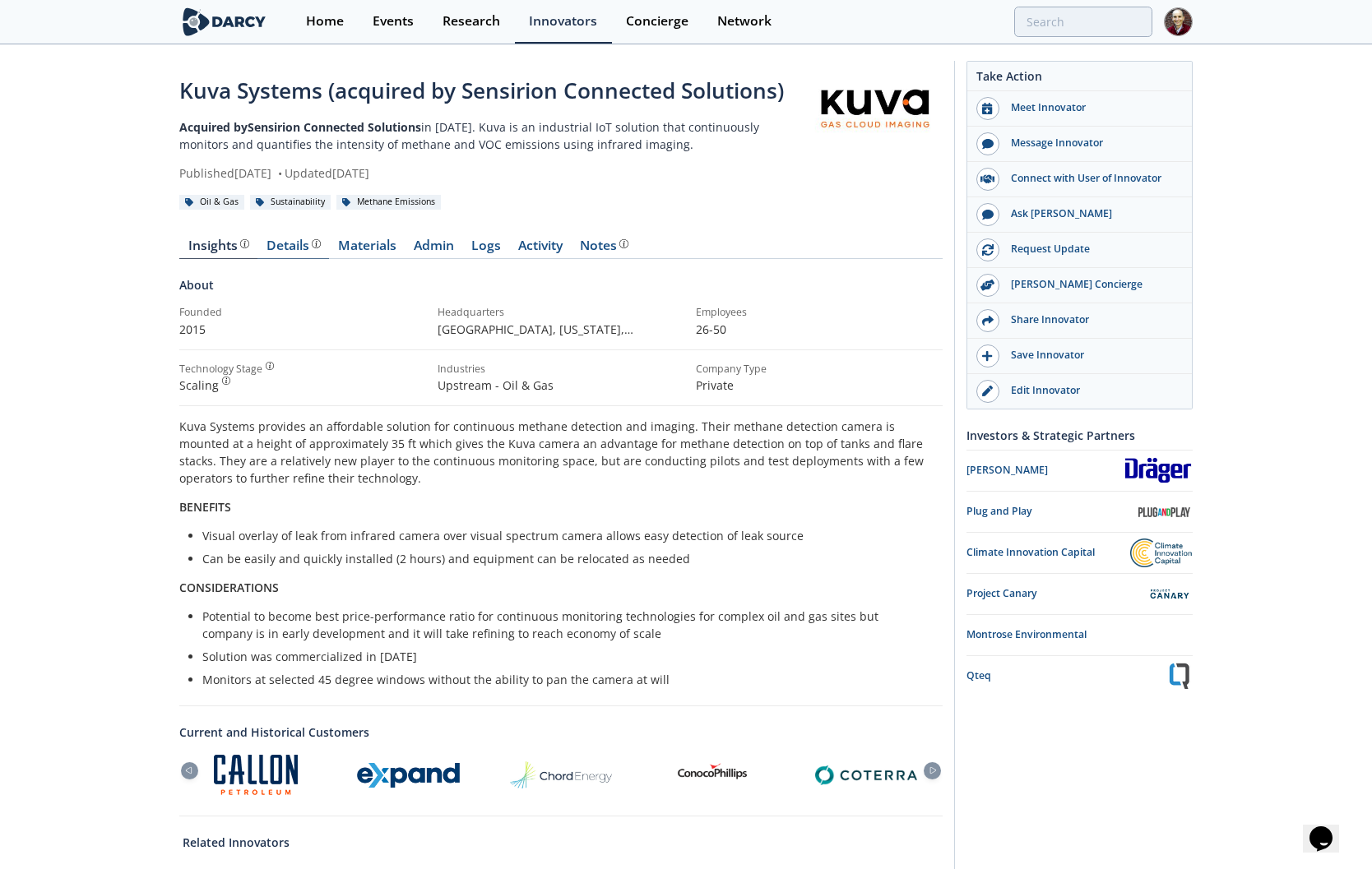
click at [282, 243] on div "Details" at bounding box center [293, 245] width 54 height 13
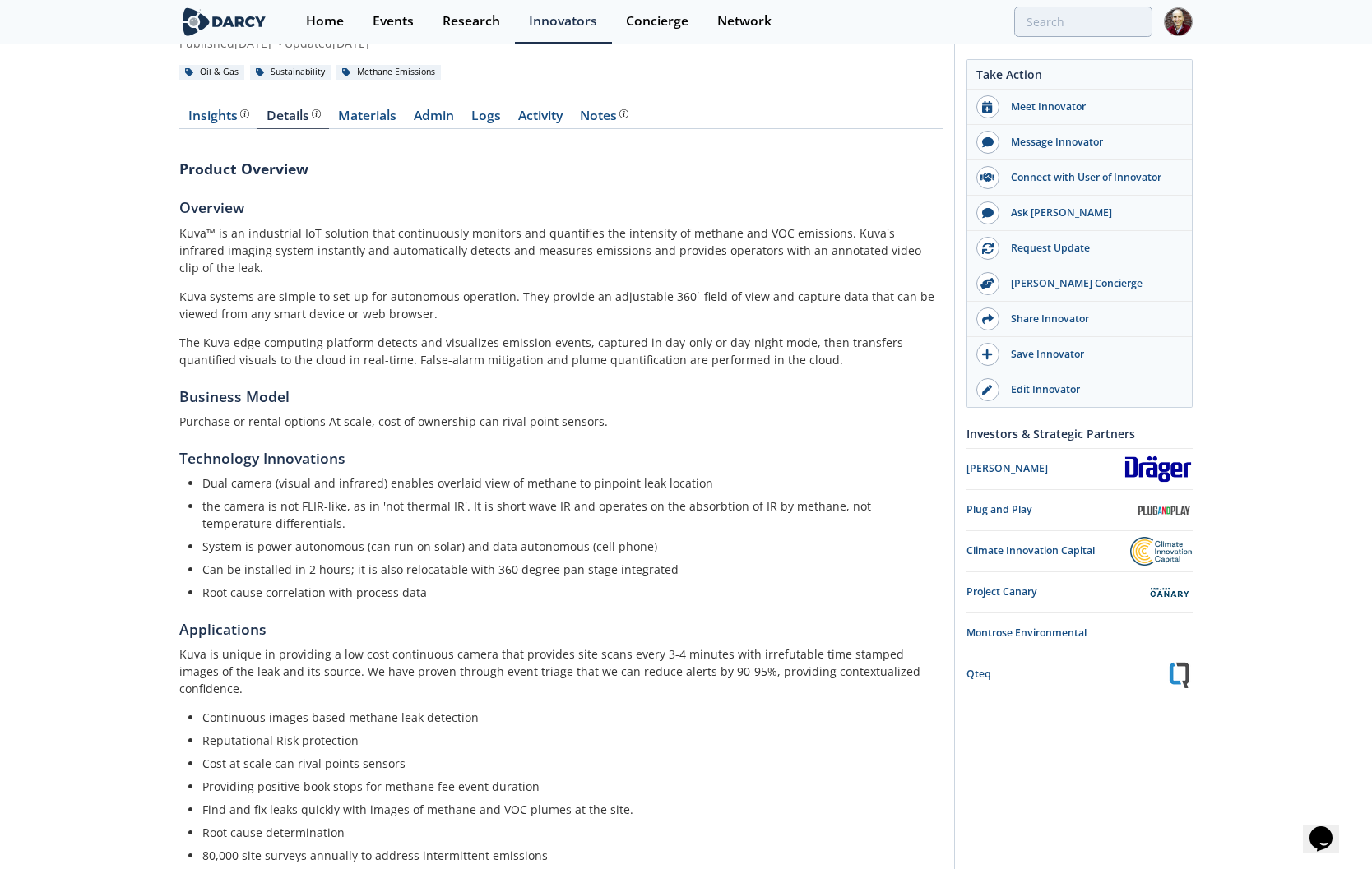
scroll to position [128, 0]
click at [343, 120] on link "Materials" at bounding box center [367, 122] width 76 height 20
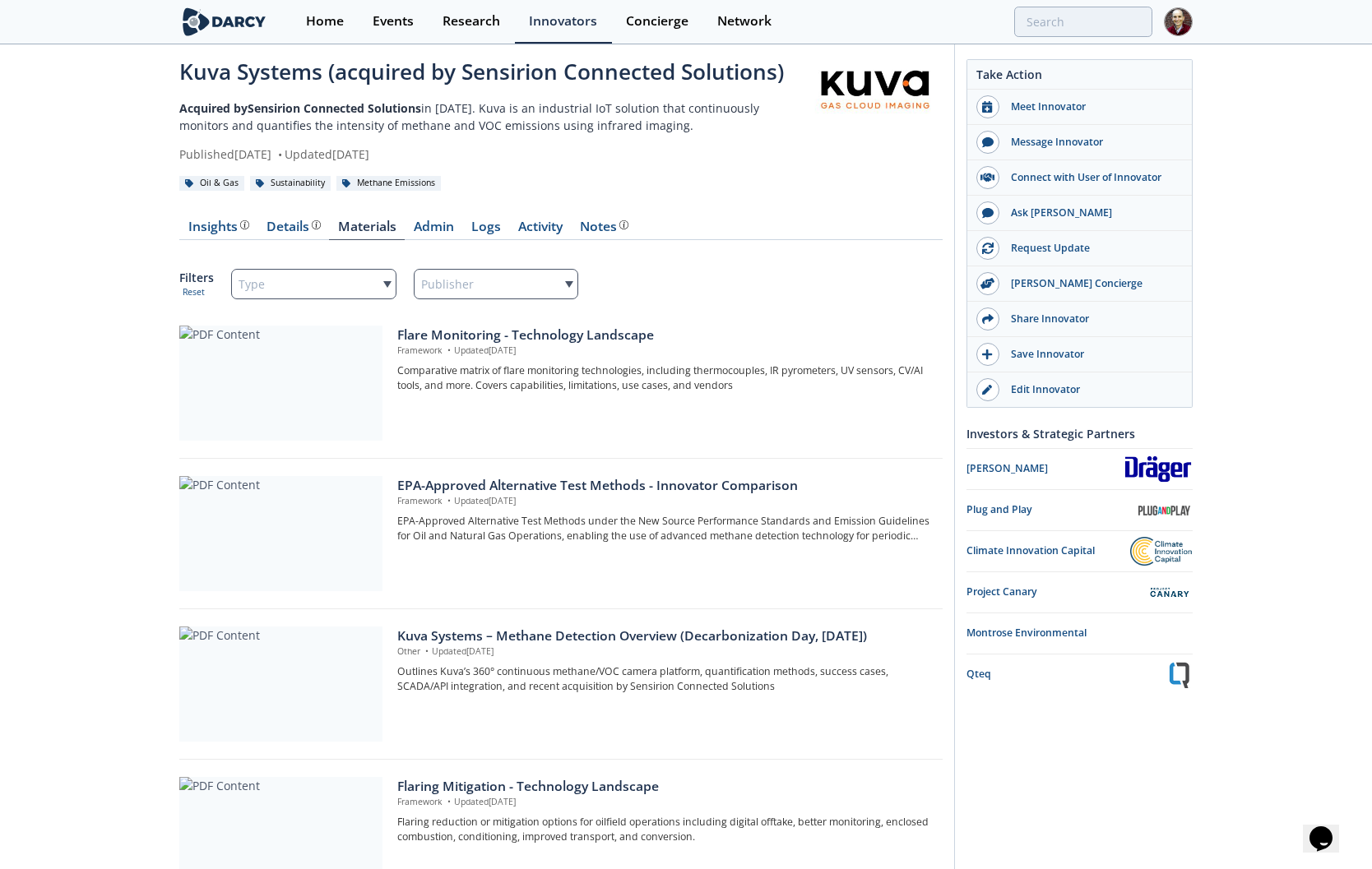
scroll to position [17, 0]
click at [275, 521] on div at bounding box center [280, 535] width 203 height 115
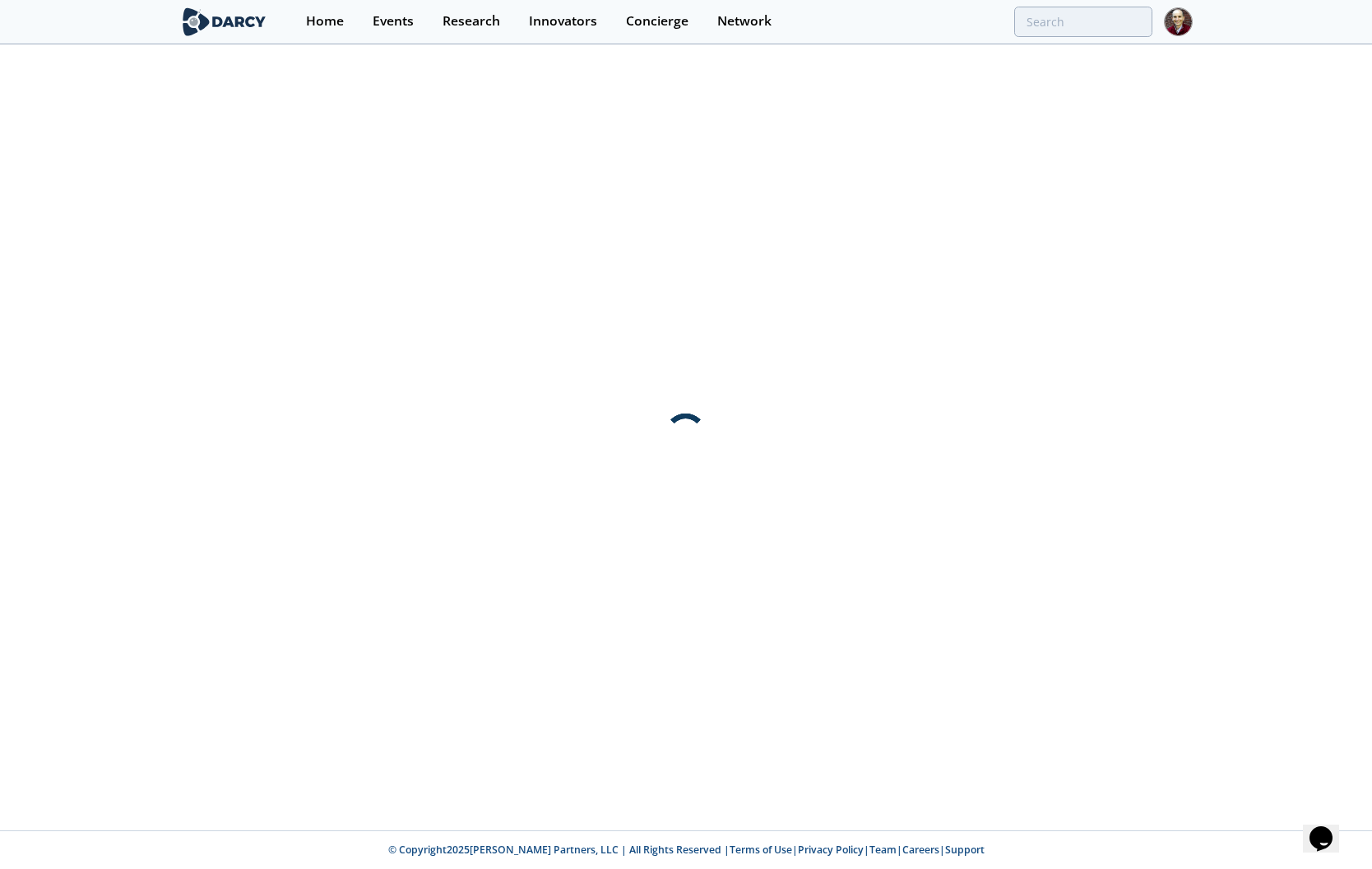
scroll to position [0, 0]
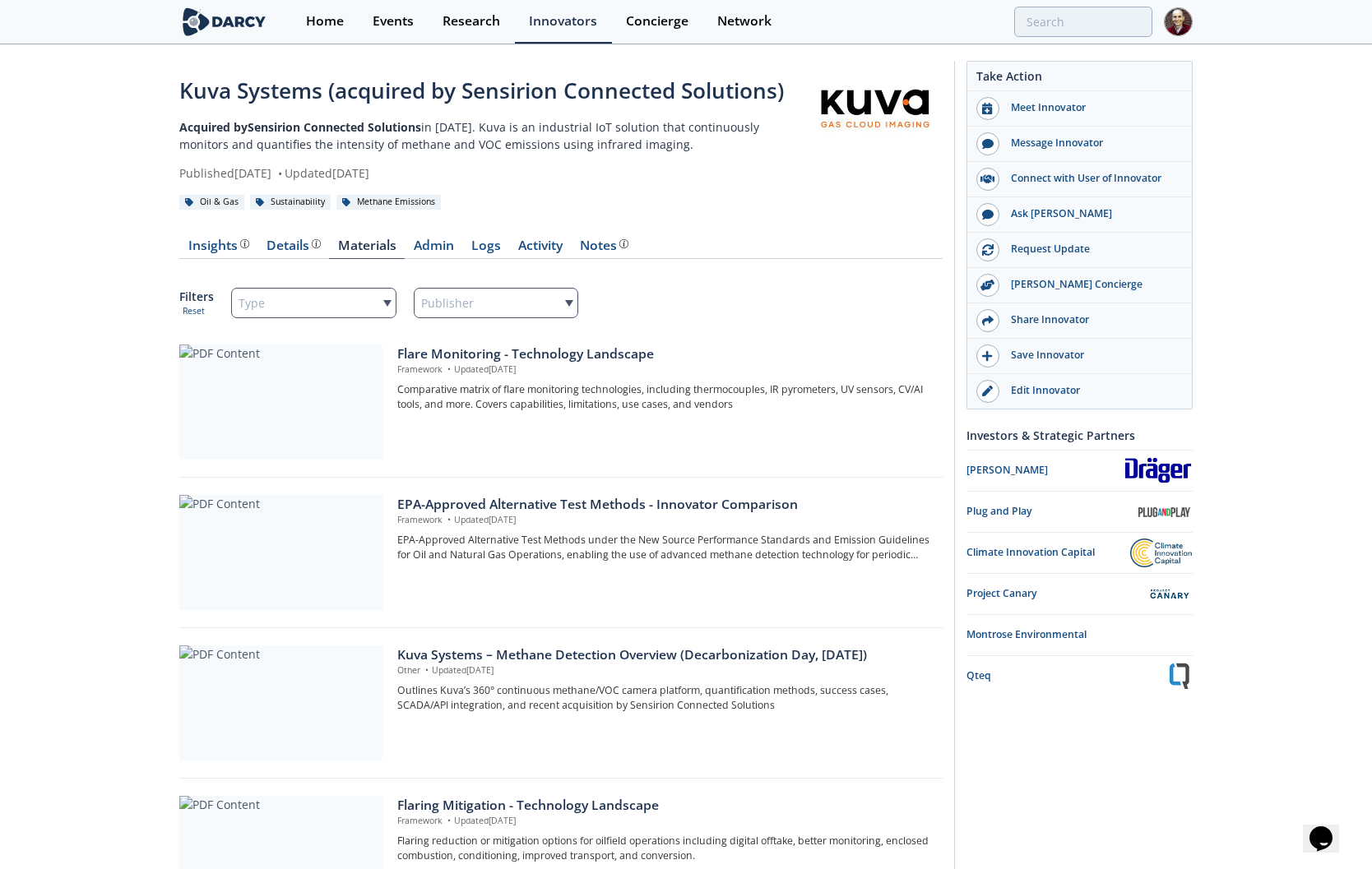
scroll to position [128, 0]
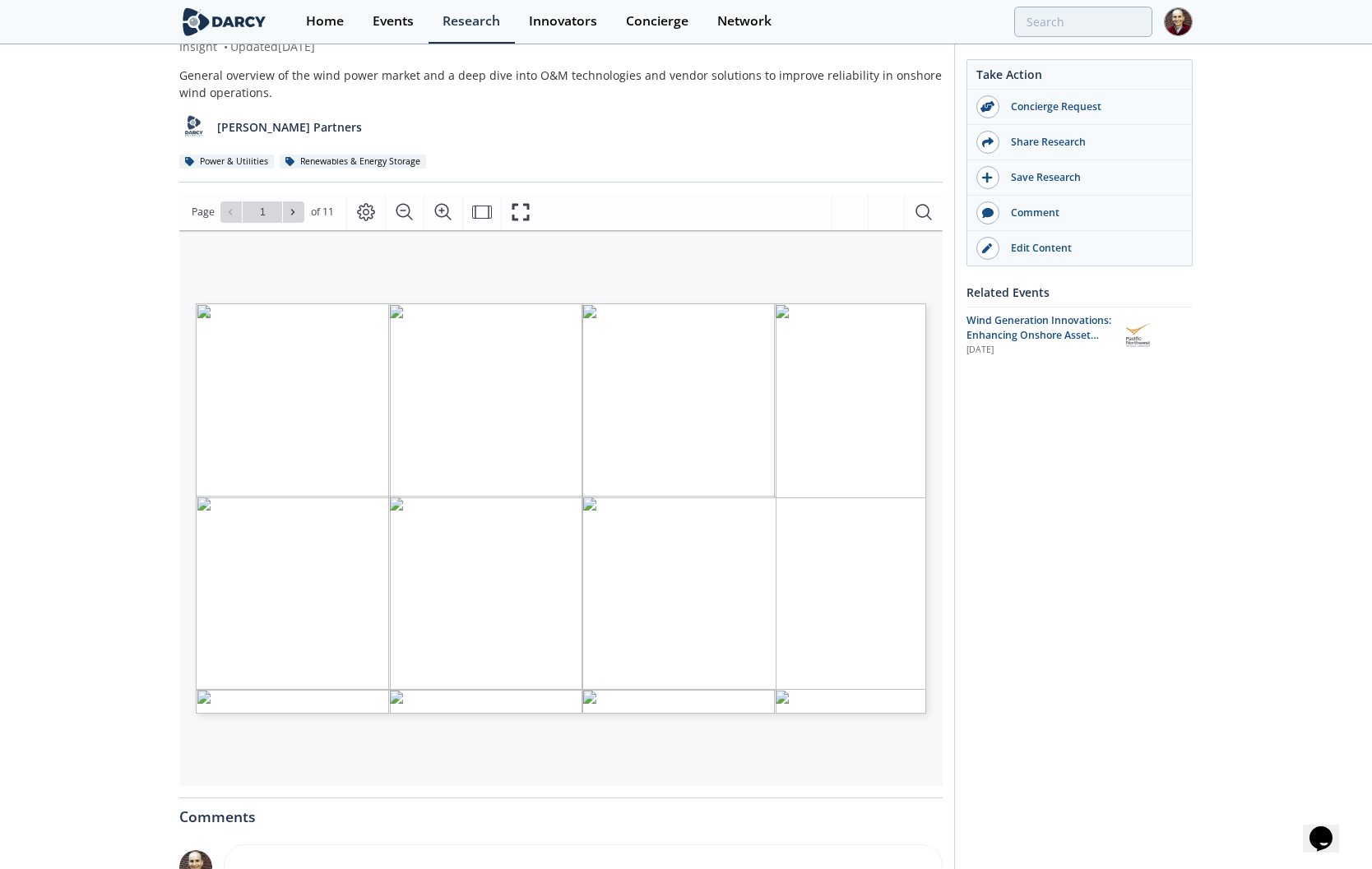
scroll to position [124, 0]
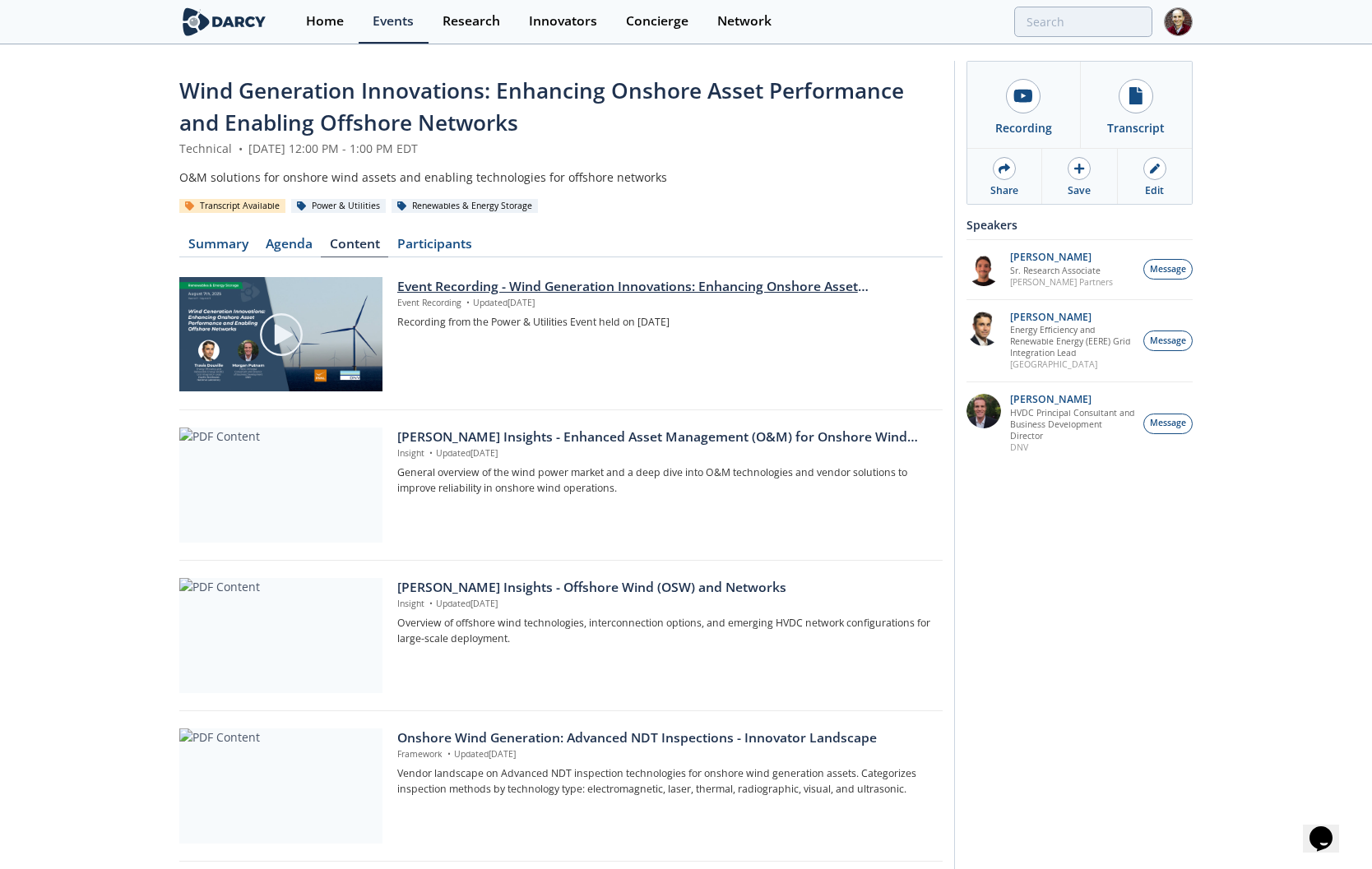
click at [471, 285] on div "Event Recording - Wind Generation Innovations: Enhancing Onshore Asset Performa…" at bounding box center [664, 287] width 534 height 20
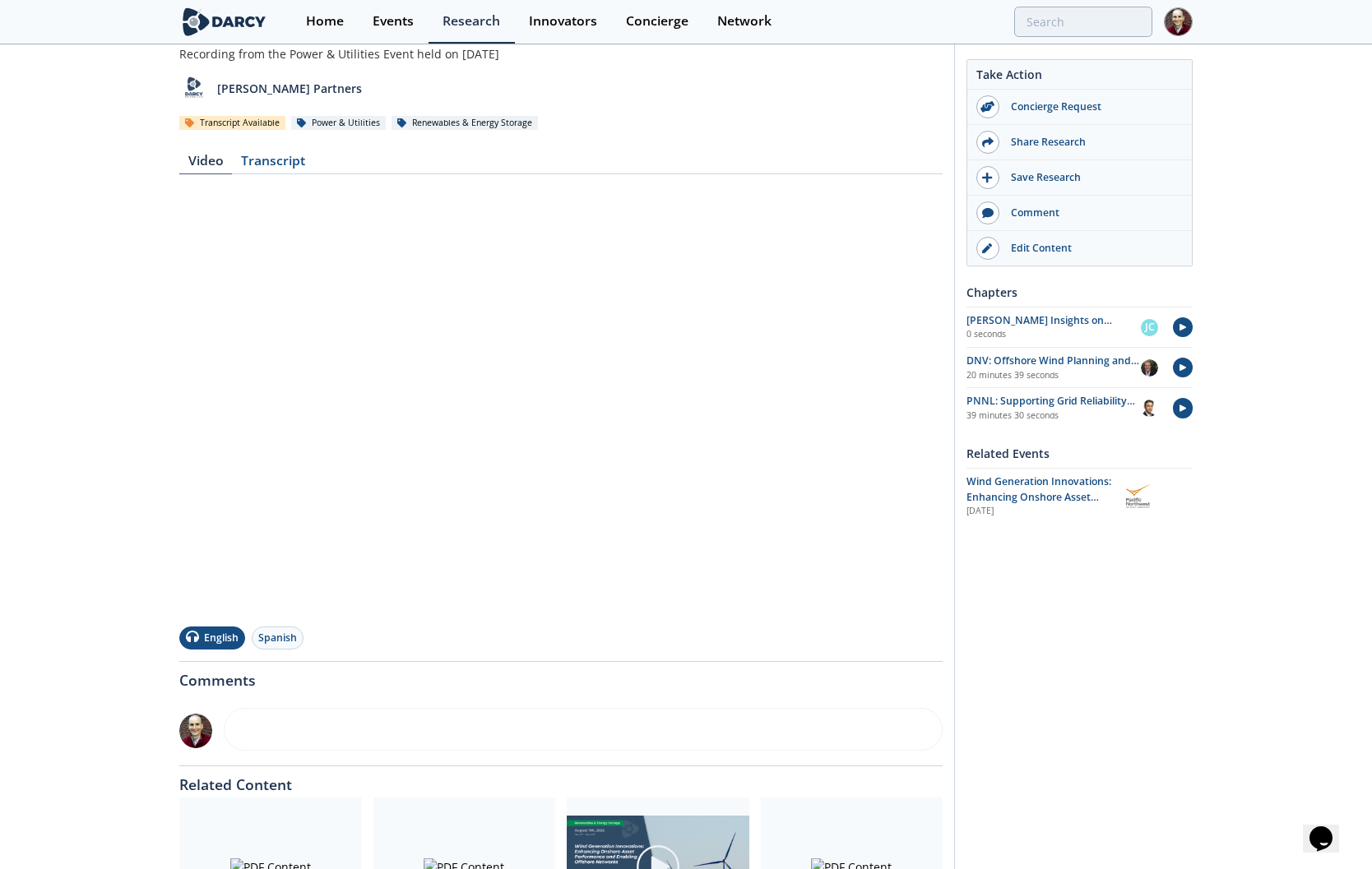
scroll to position [127, 0]
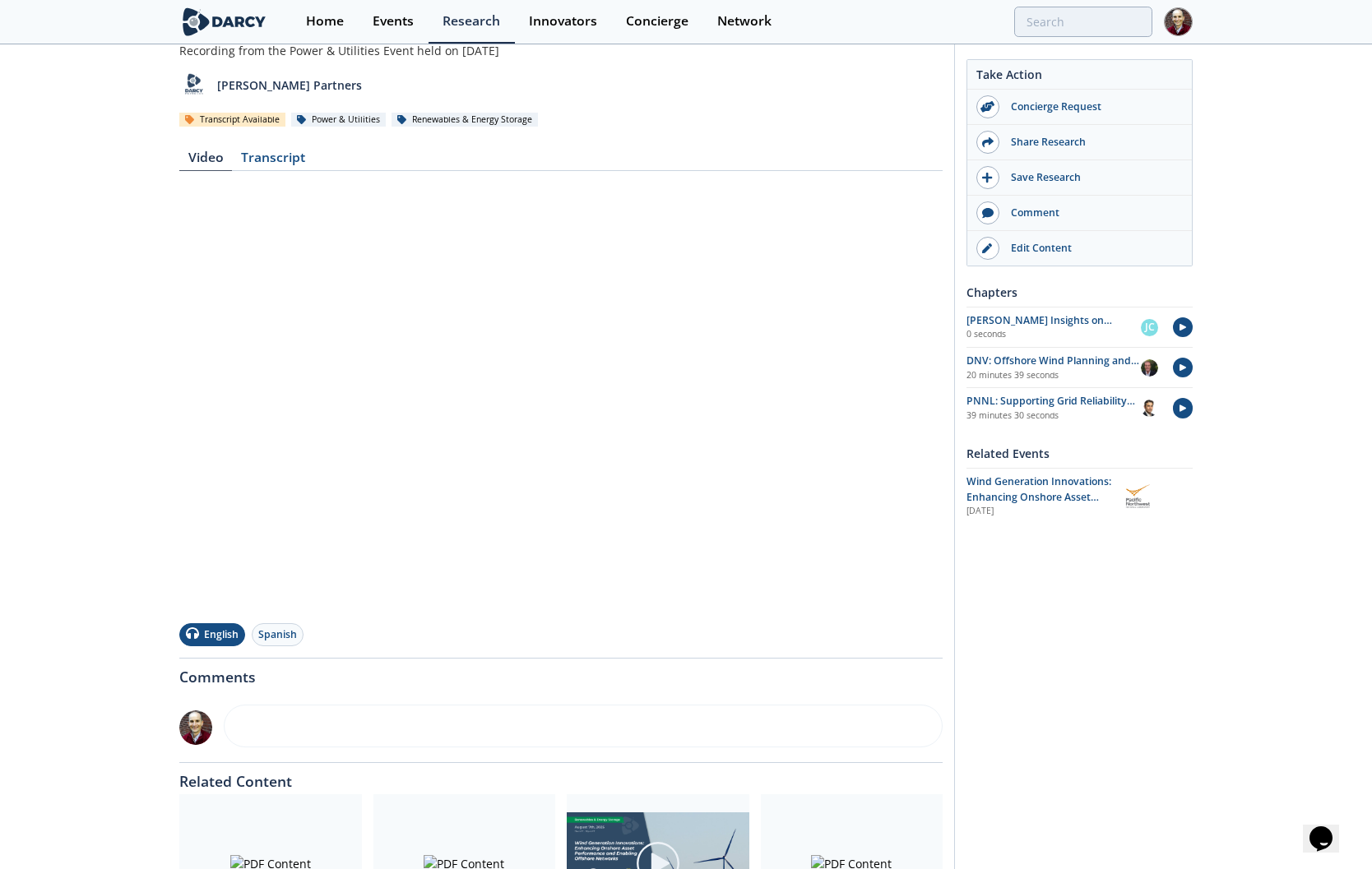
click at [382, 682] on div "Comments" at bounding box center [561, 707] width 763 height 98
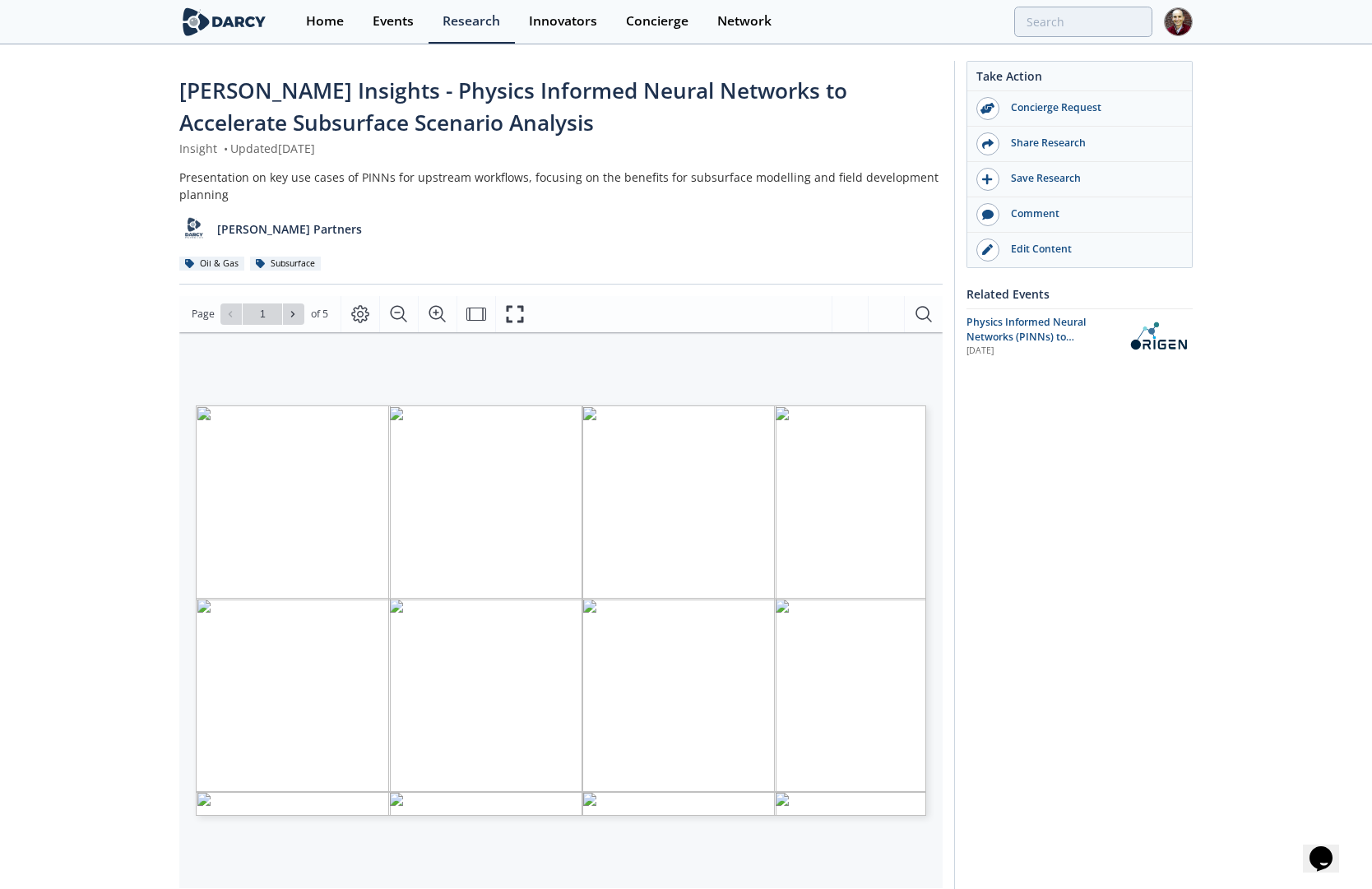
click at [311, 350] on div "KEY PLAYERS IN DOWNHOLE PRESSURE SPACE SOFTWARE INNOVATORS DeltaP Sofoil A pict…" at bounding box center [552, 546] width 746 height 428
type input "2"
